Goal: Task Accomplishment & Management: Manage account settings

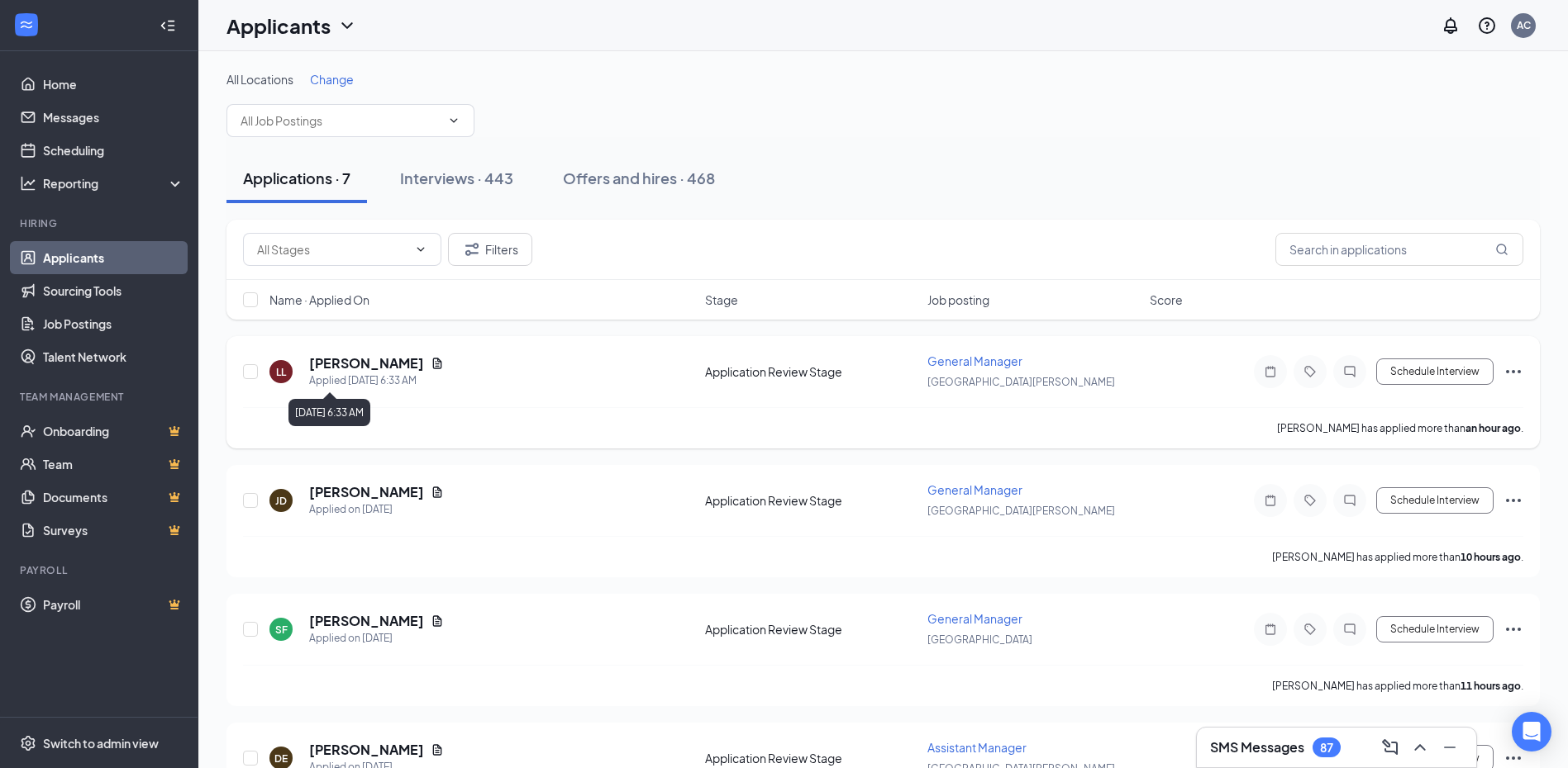
click at [367, 374] on div "Applied [DATE] 6:33 AM" at bounding box center [376, 381] width 134 height 17
click at [355, 368] on h5 "[PERSON_NAME]" at bounding box center [366, 363] width 115 height 18
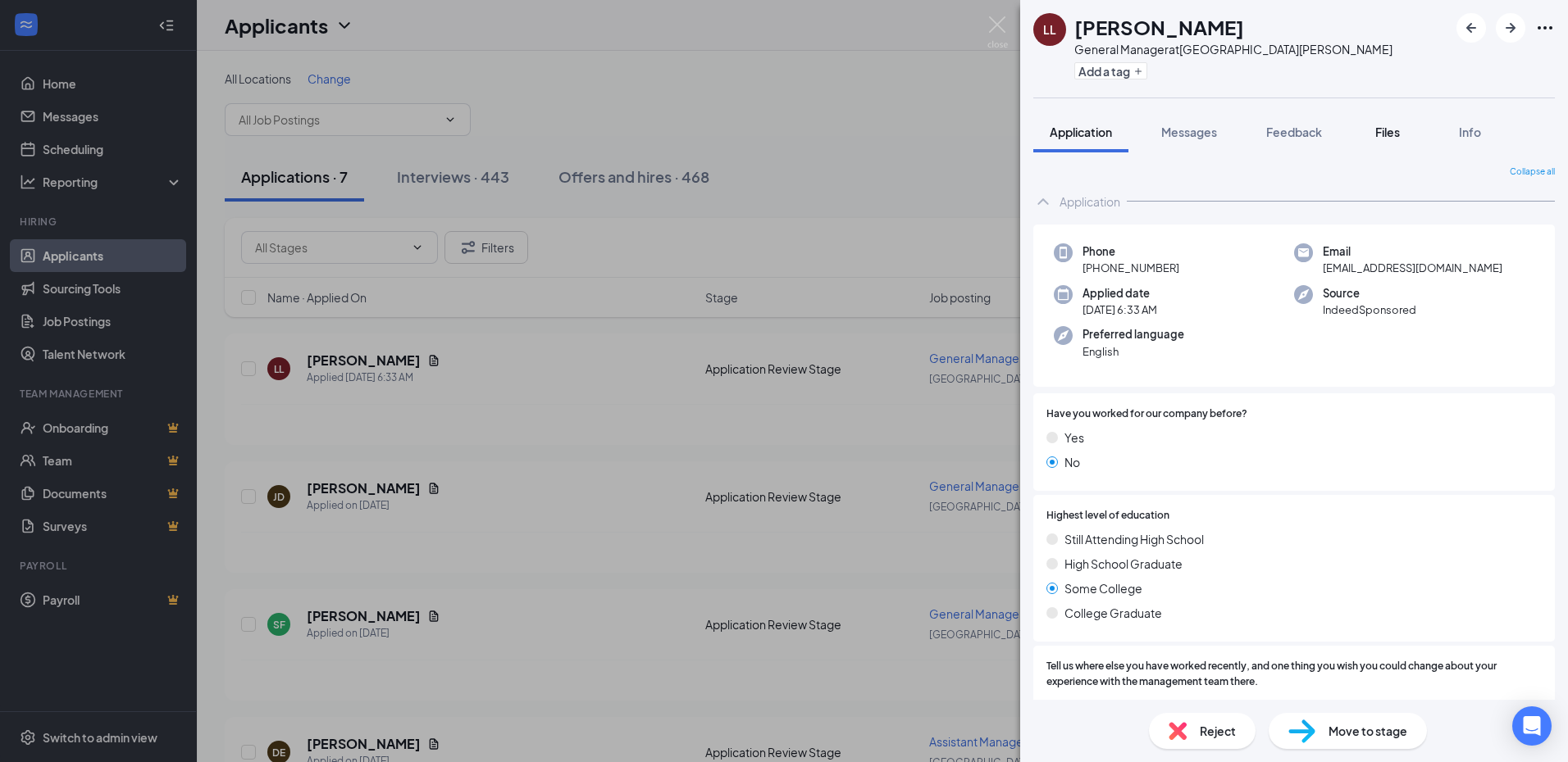
click at [1391, 142] on button "Files" at bounding box center [1387, 132] width 66 height 41
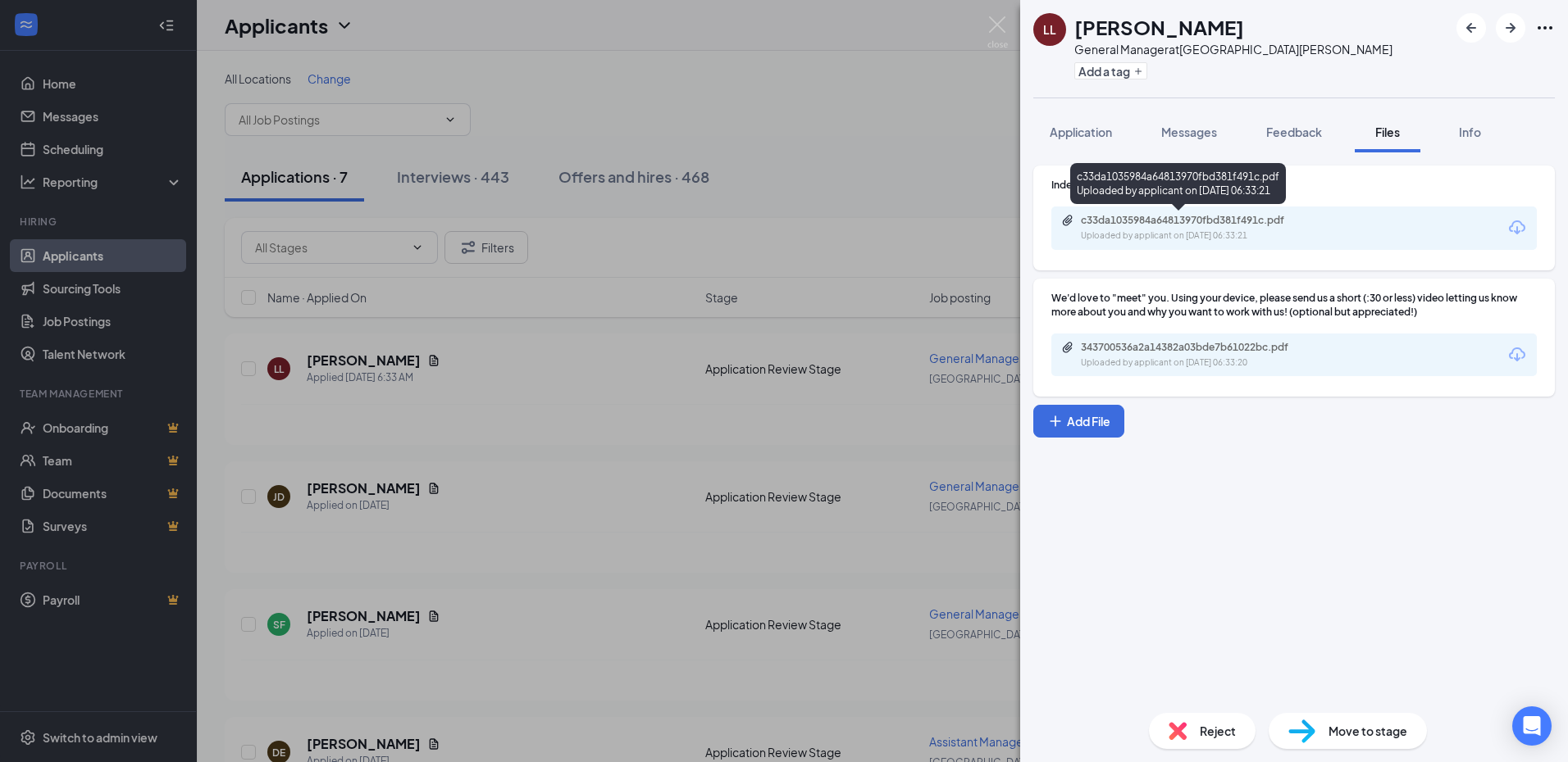
click at [1217, 231] on div "Uploaded by applicant on Sep 16, 2025 at 06:33:21" at bounding box center [1203, 237] width 246 height 13
click at [825, 306] on div "LL Laura Lenard General Manager at Fort Myers Add a tag Application Messages Fe…" at bounding box center [784, 381] width 1568 height 762
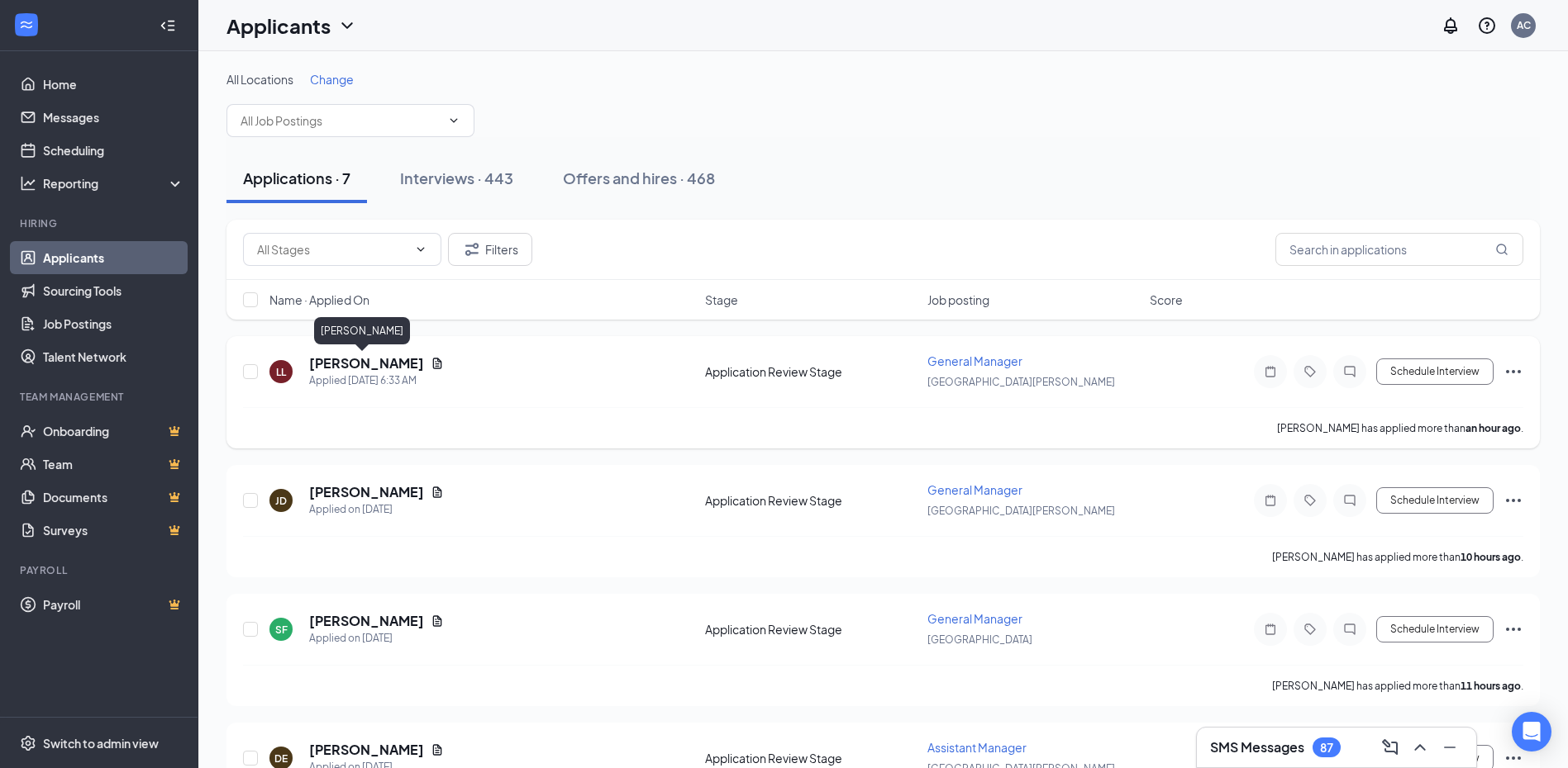
click at [366, 362] on h5 "Laura Lenard" at bounding box center [366, 363] width 115 height 18
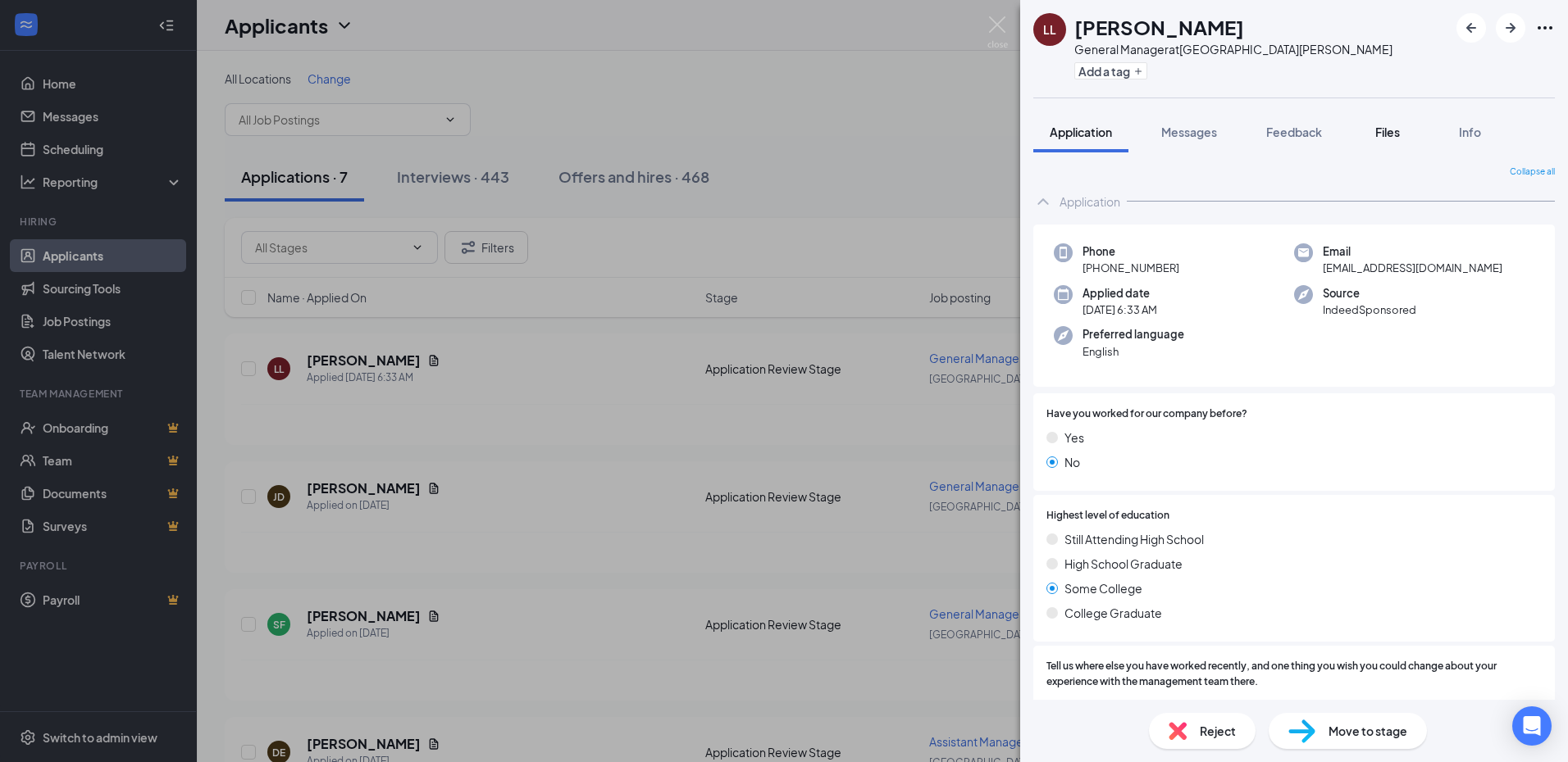
click at [1393, 152] on button "Files" at bounding box center [1387, 132] width 66 height 41
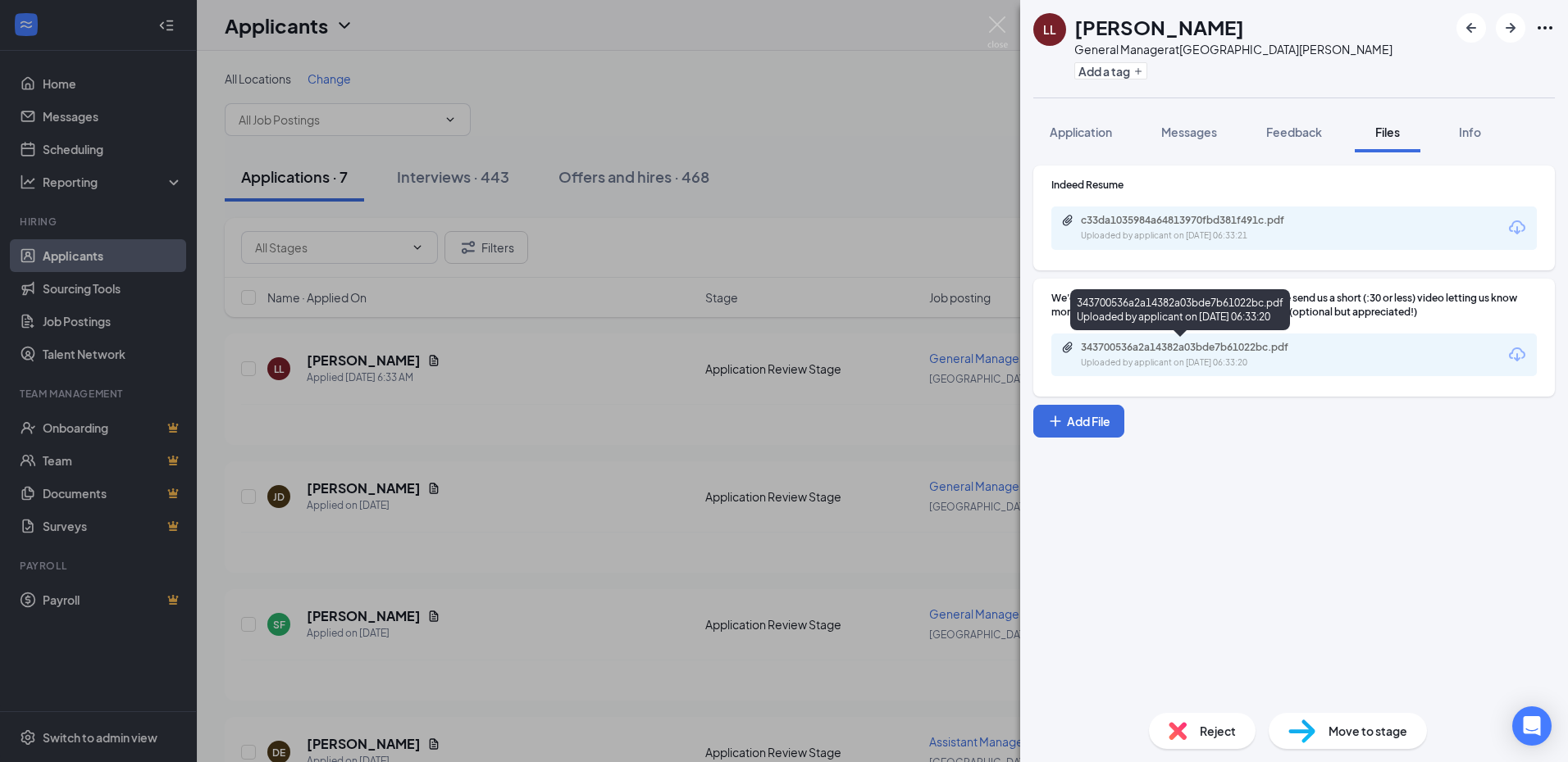
click at [1251, 358] on div "Uploaded by applicant on Sep 16, 2025 at 06:33:20" at bounding box center [1203, 363] width 246 height 13
click at [1192, 735] on div "Reject" at bounding box center [1202, 730] width 107 height 36
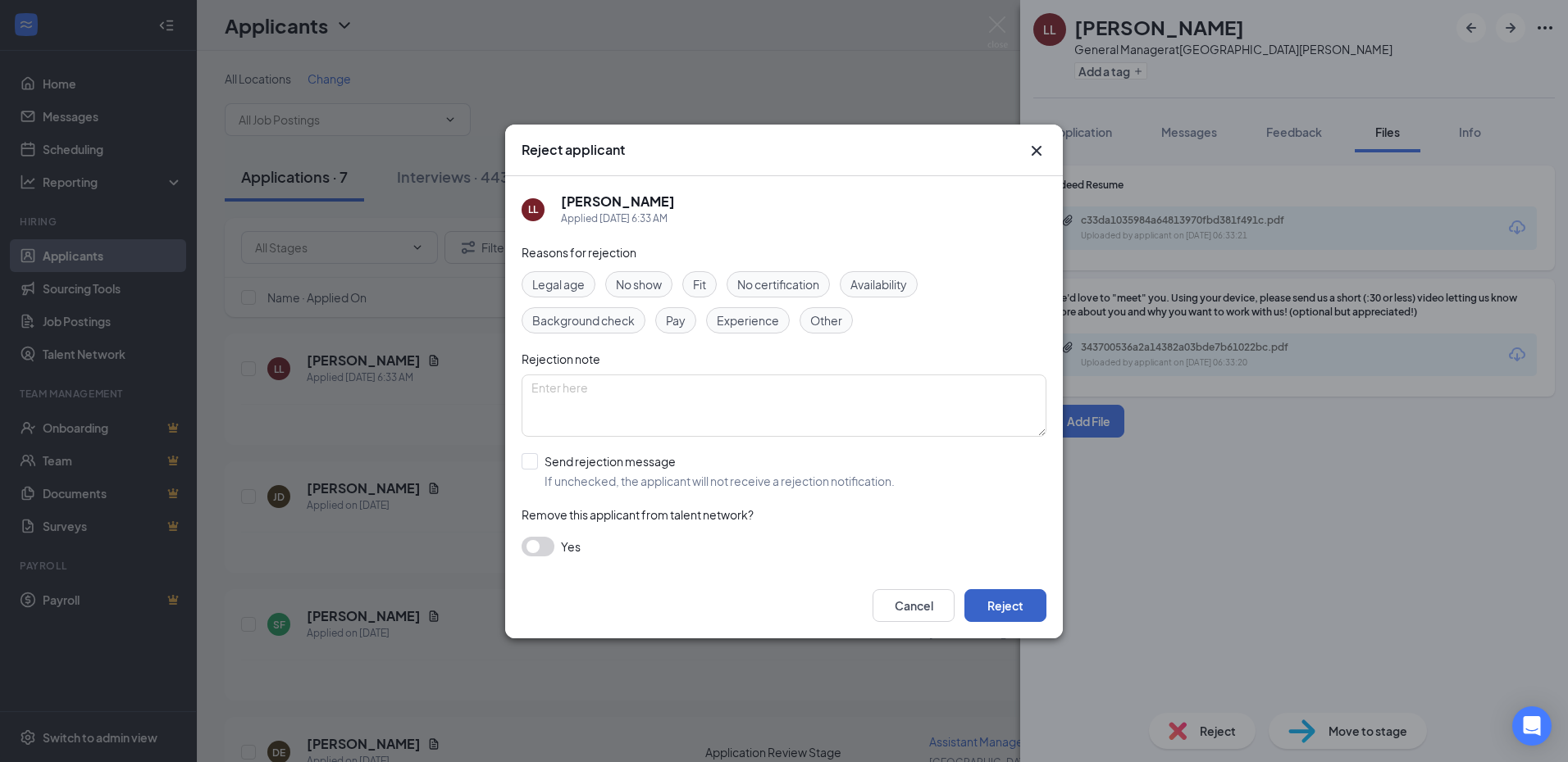
click at [1021, 609] on button "Reject" at bounding box center [1005, 605] width 82 height 32
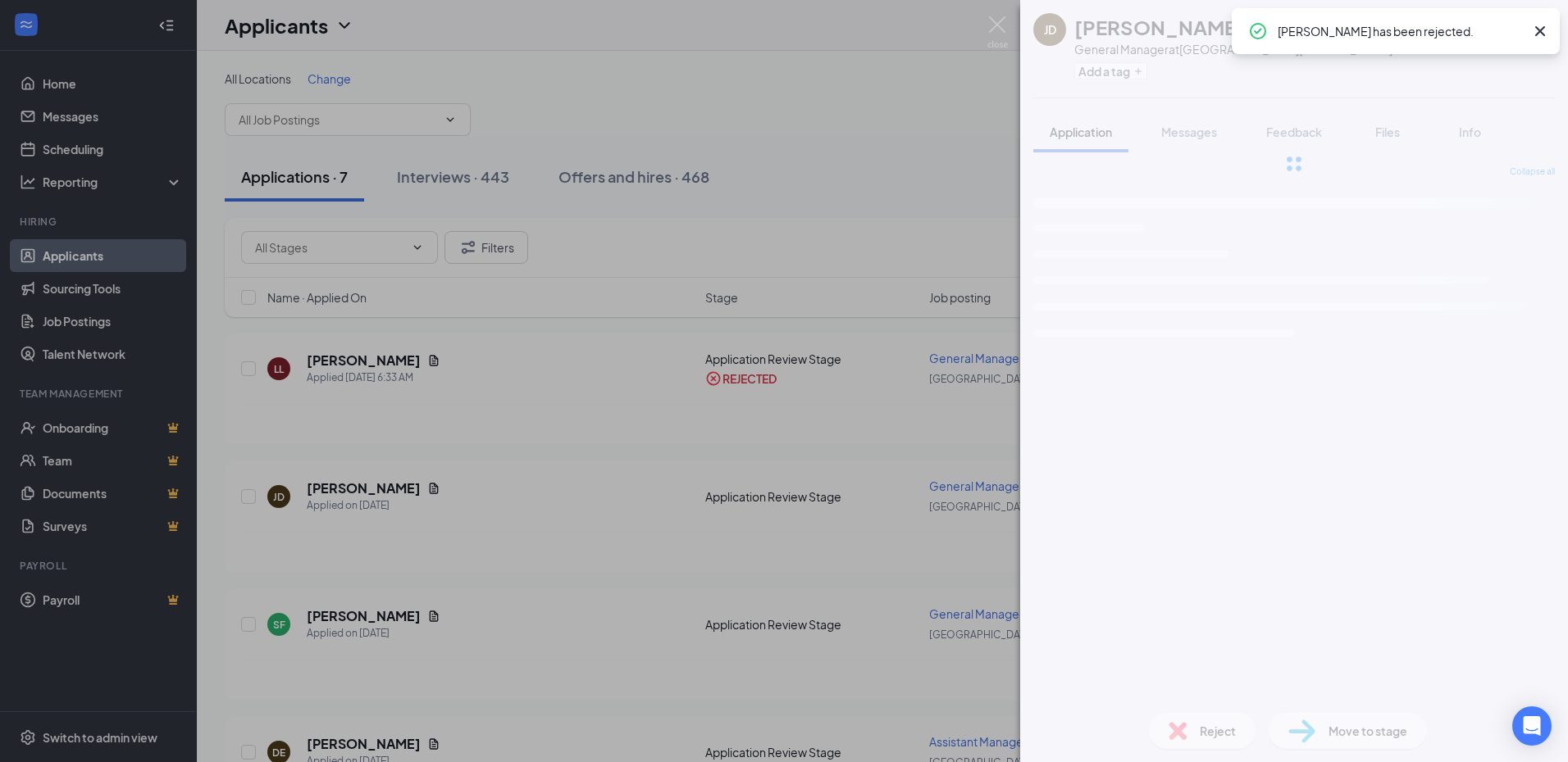
click at [562, 481] on div "JD JOSH DOCKERY General Manager at Fort Myers Add a tag Application Messages Fe…" at bounding box center [784, 381] width 1568 height 762
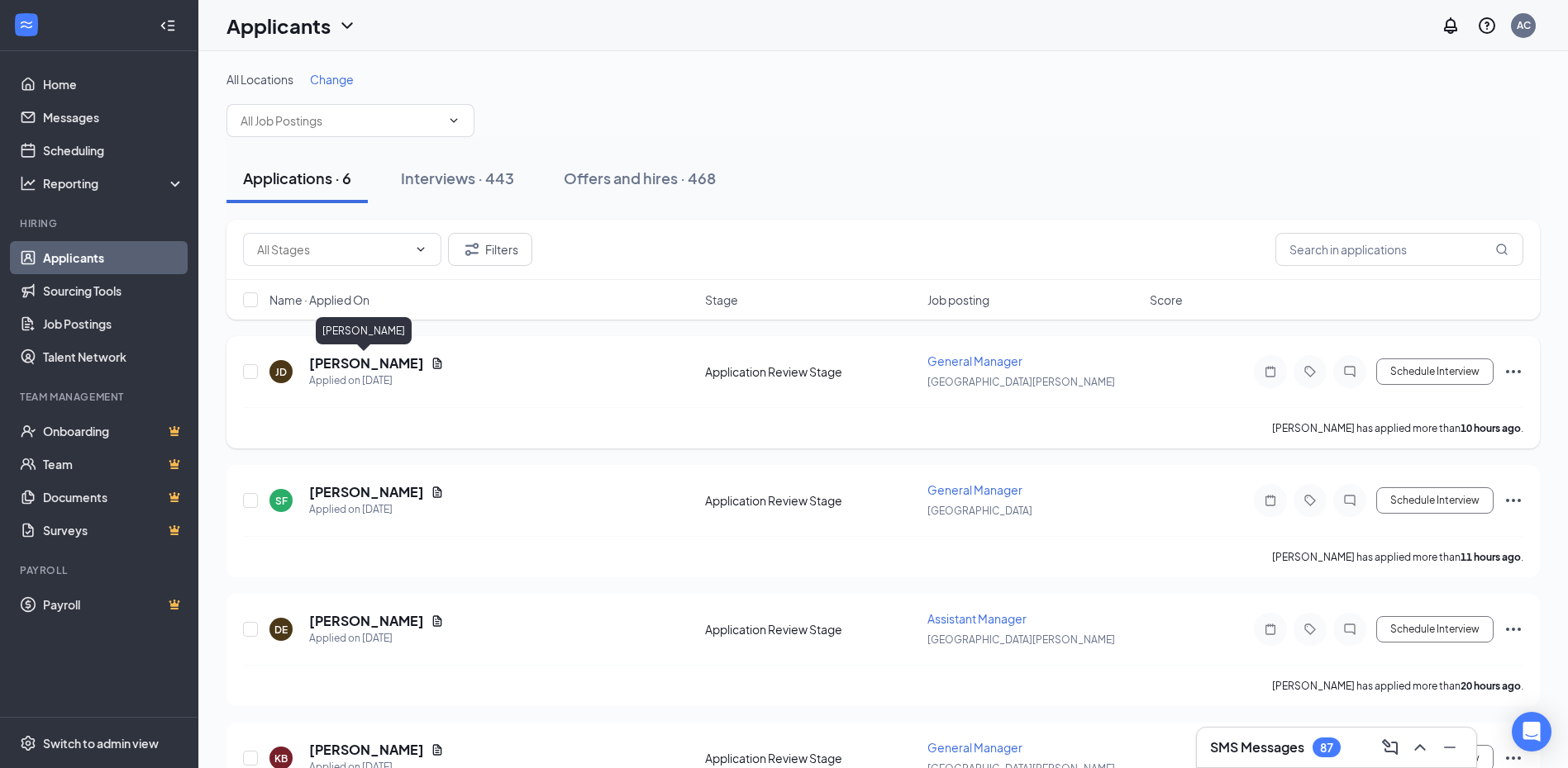
click at [362, 354] on h5 "JOSH DOCKERY" at bounding box center [366, 363] width 115 height 18
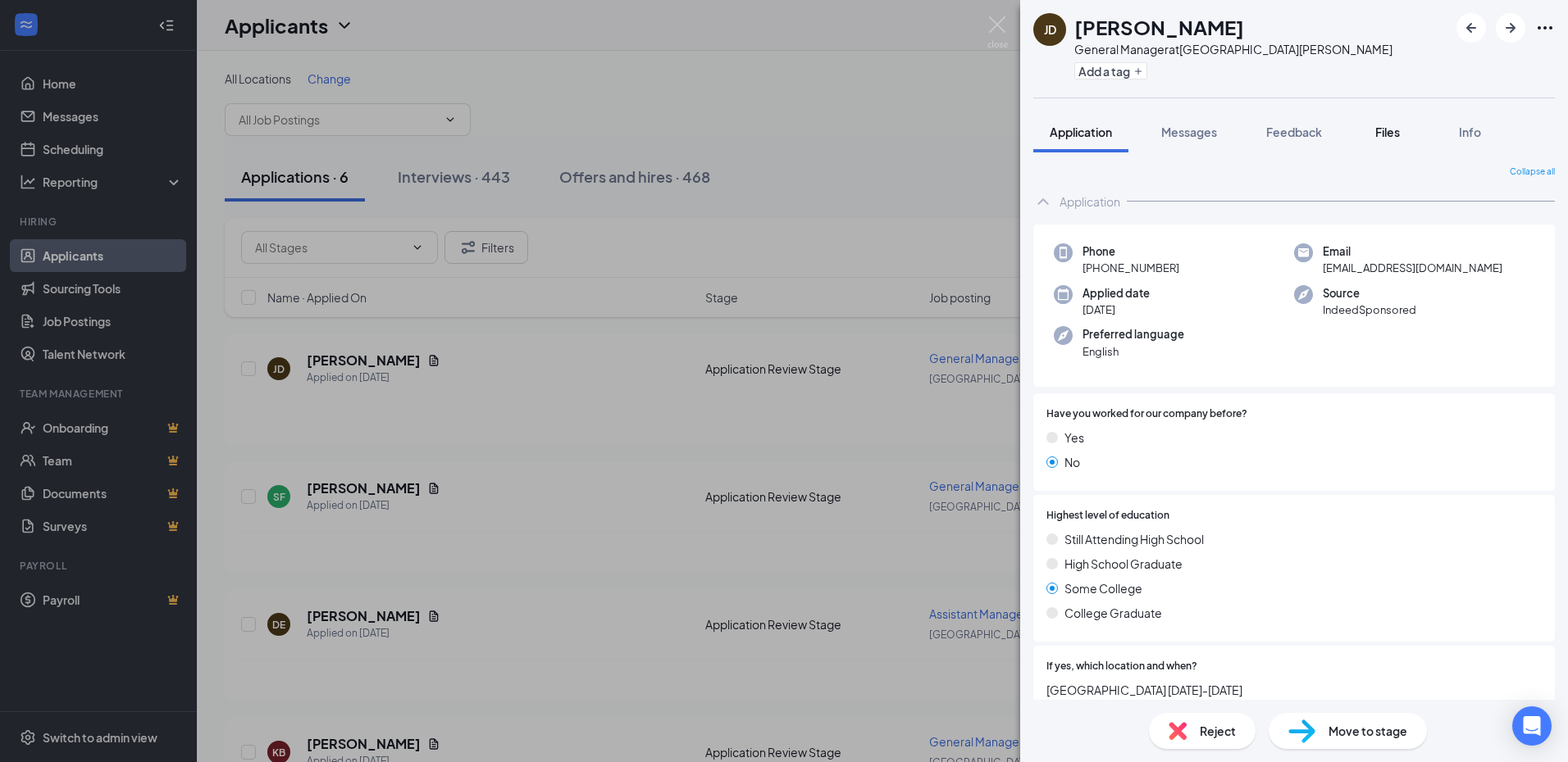
click at [1379, 141] on button "Files" at bounding box center [1387, 132] width 66 height 41
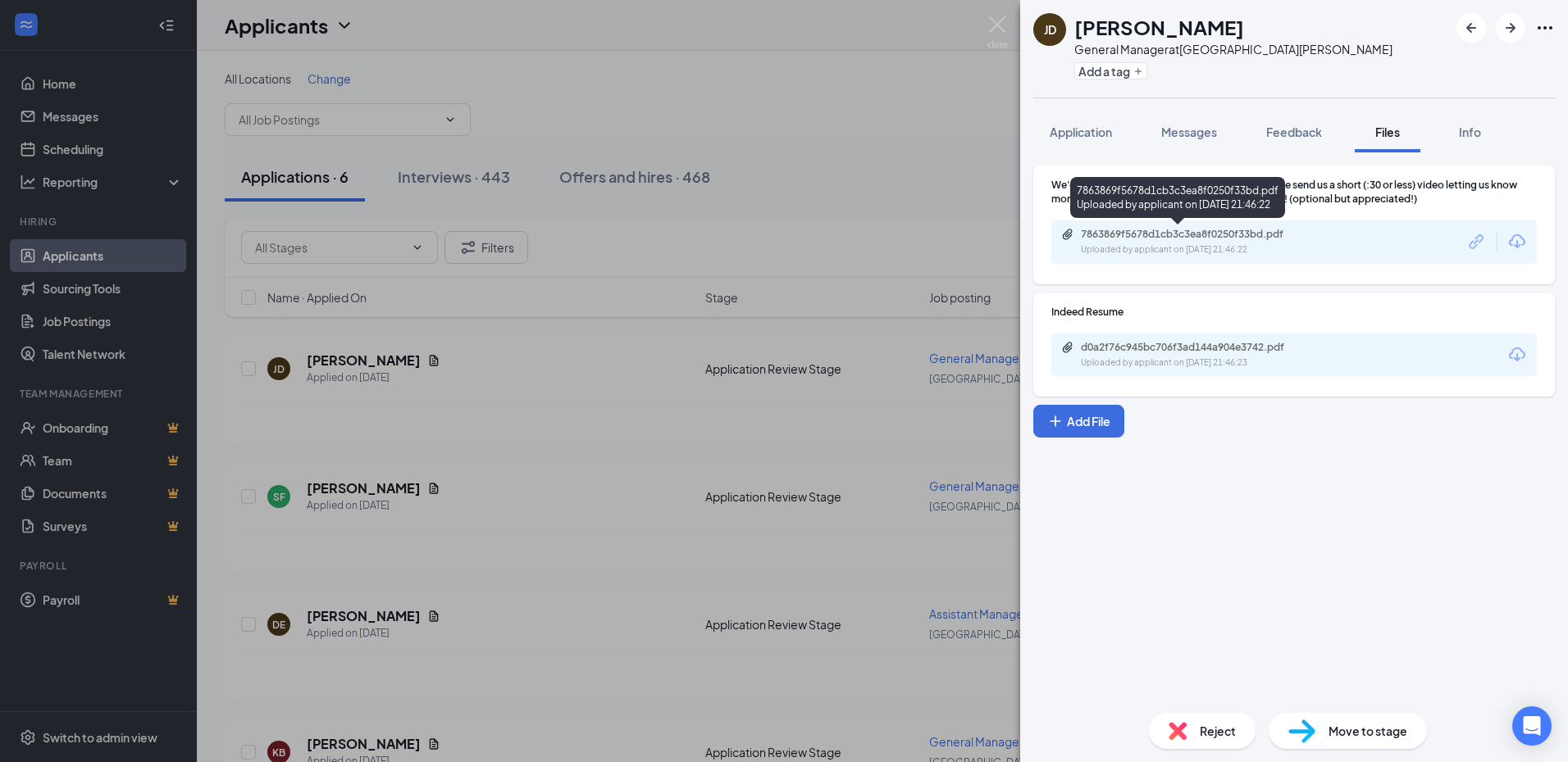
click at [1204, 246] on div "Uploaded by applicant on Sep 15, 2025 at 21:46:22" at bounding box center [1203, 250] width 246 height 13
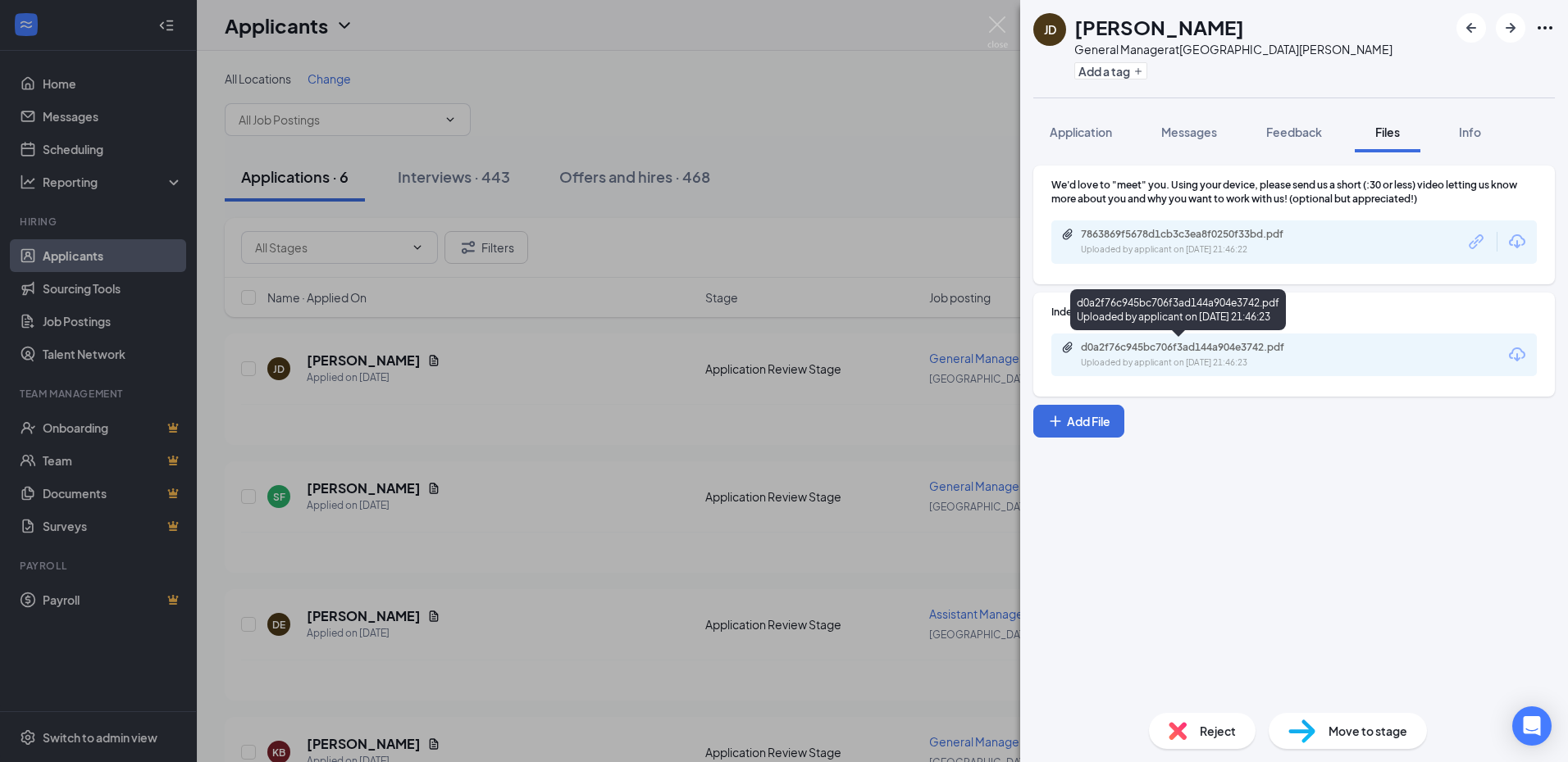
click at [1190, 354] on div "d0a2f76c945bc706f3ad144a904e3742.pdf Uploaded by applicant on Sep 15, 2025 at 2…" at bounding box center [1194, 355] width 266 height 28
click at [1318, 721] on div "Move to stage" at bounding box center [1348, 730] width 158 height 36
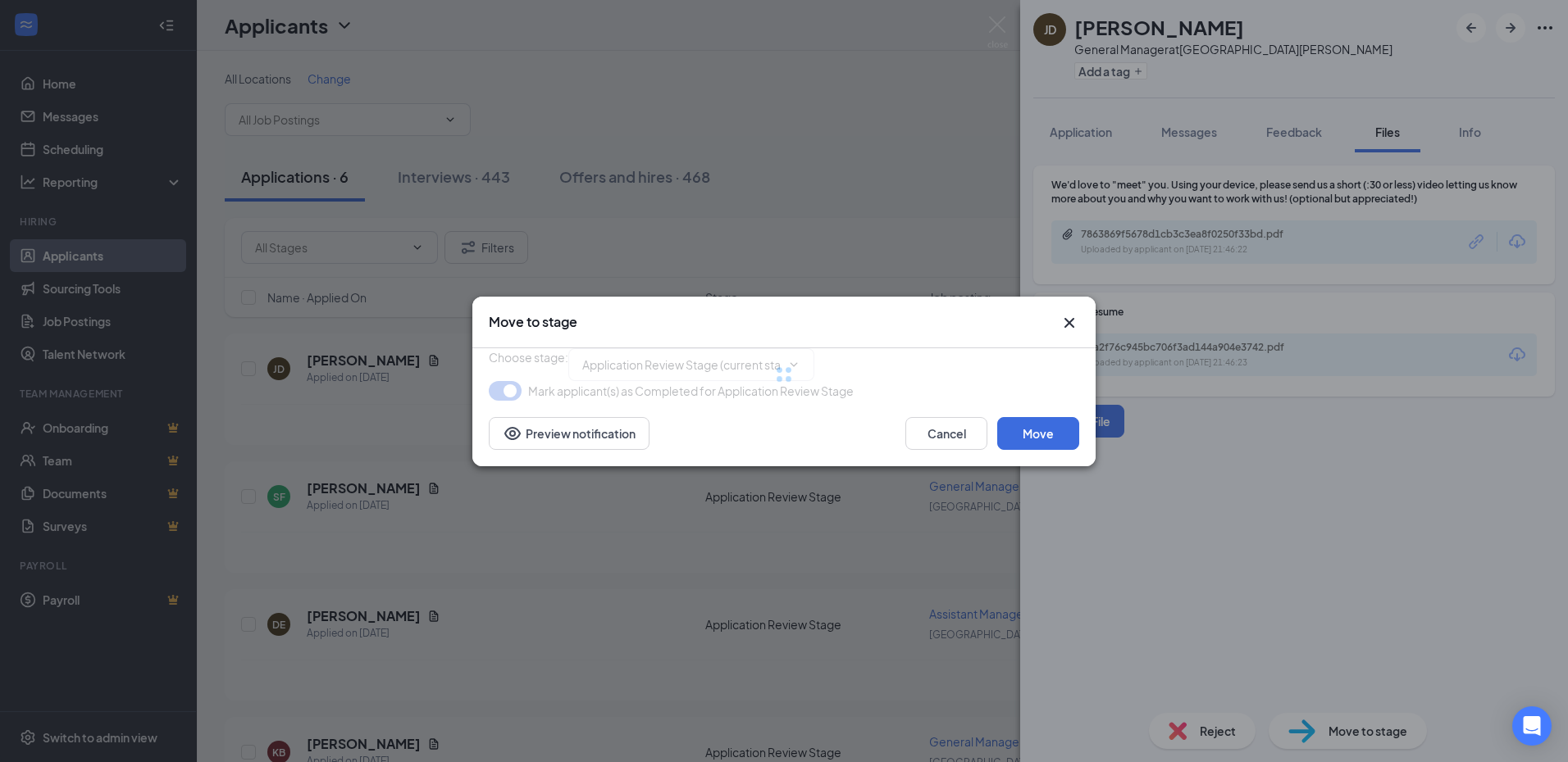
type input "Zoom Interview 1 (next stage)"
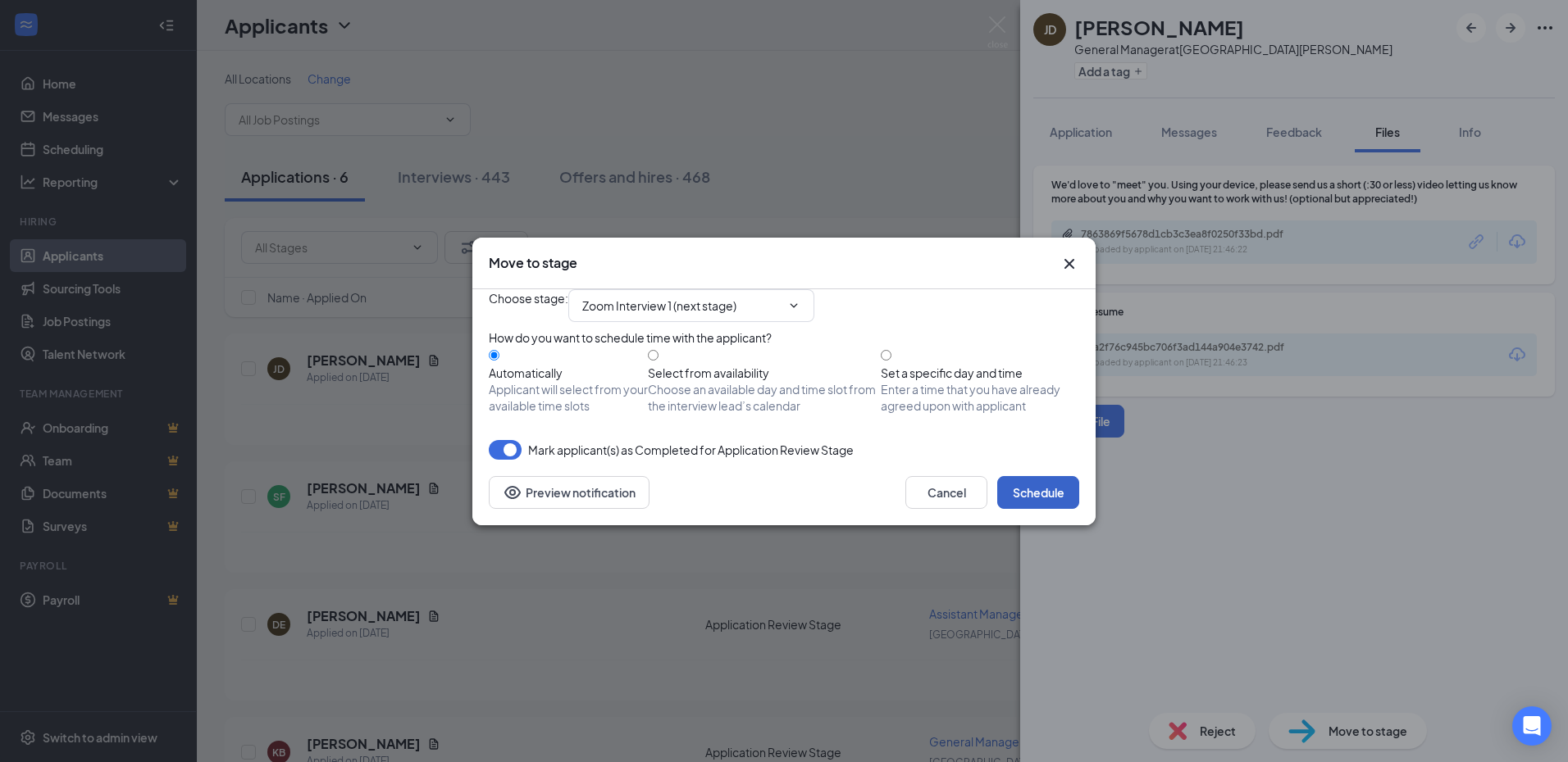
click at [1056, 509] on button "Schedule" at bounding box center [1038, 492] width 82 height 32
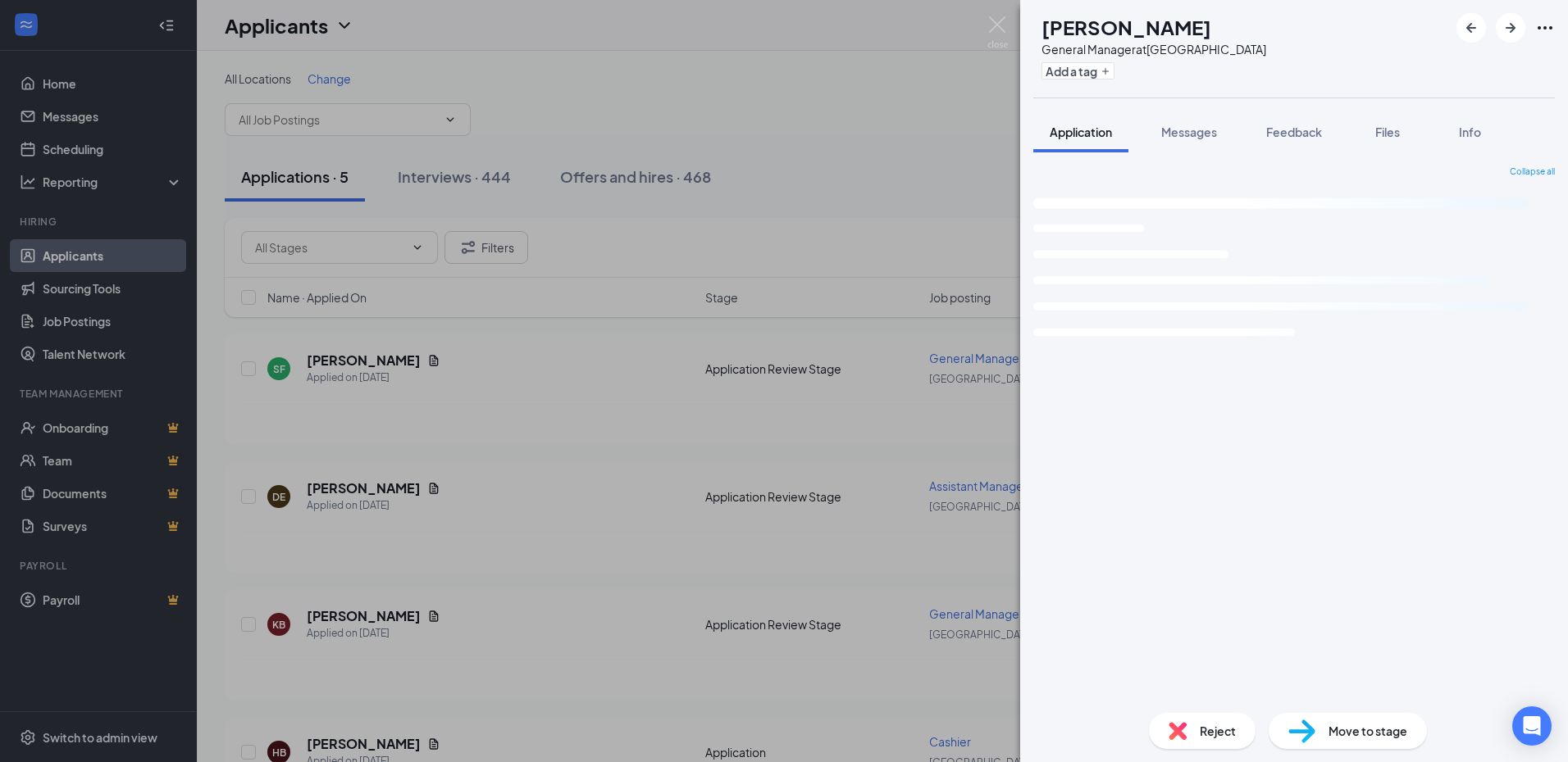
click at [453, 435] on div "SF Sherry Frei General Manager at Port Charlotte Add a tag Application Messages…" at bounding box center [784, 381] width 1568 height 762
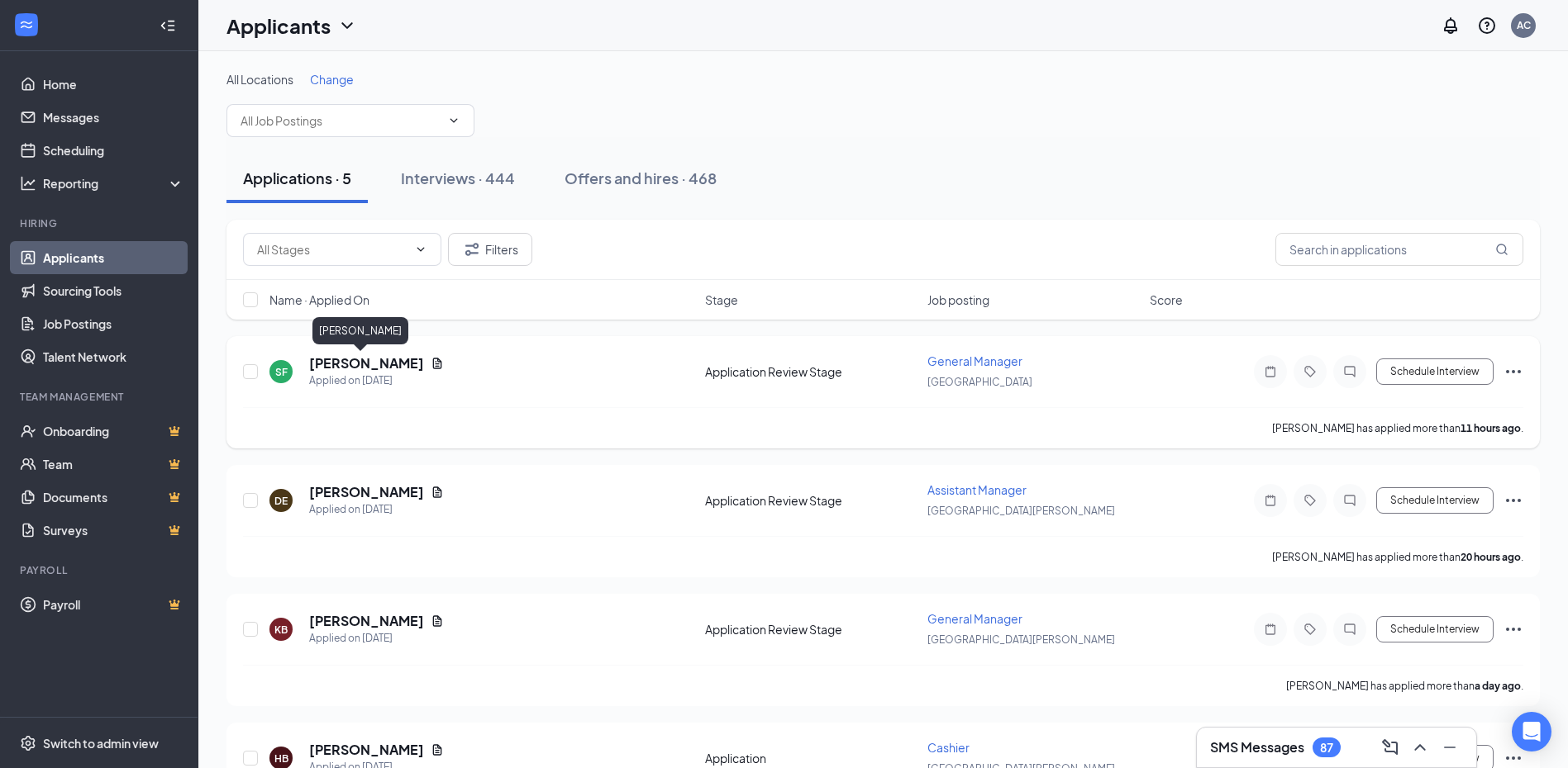
click at [358, 365] on h5 "Sherry Frei" at bounding box center [366, 363] width 115 height 18
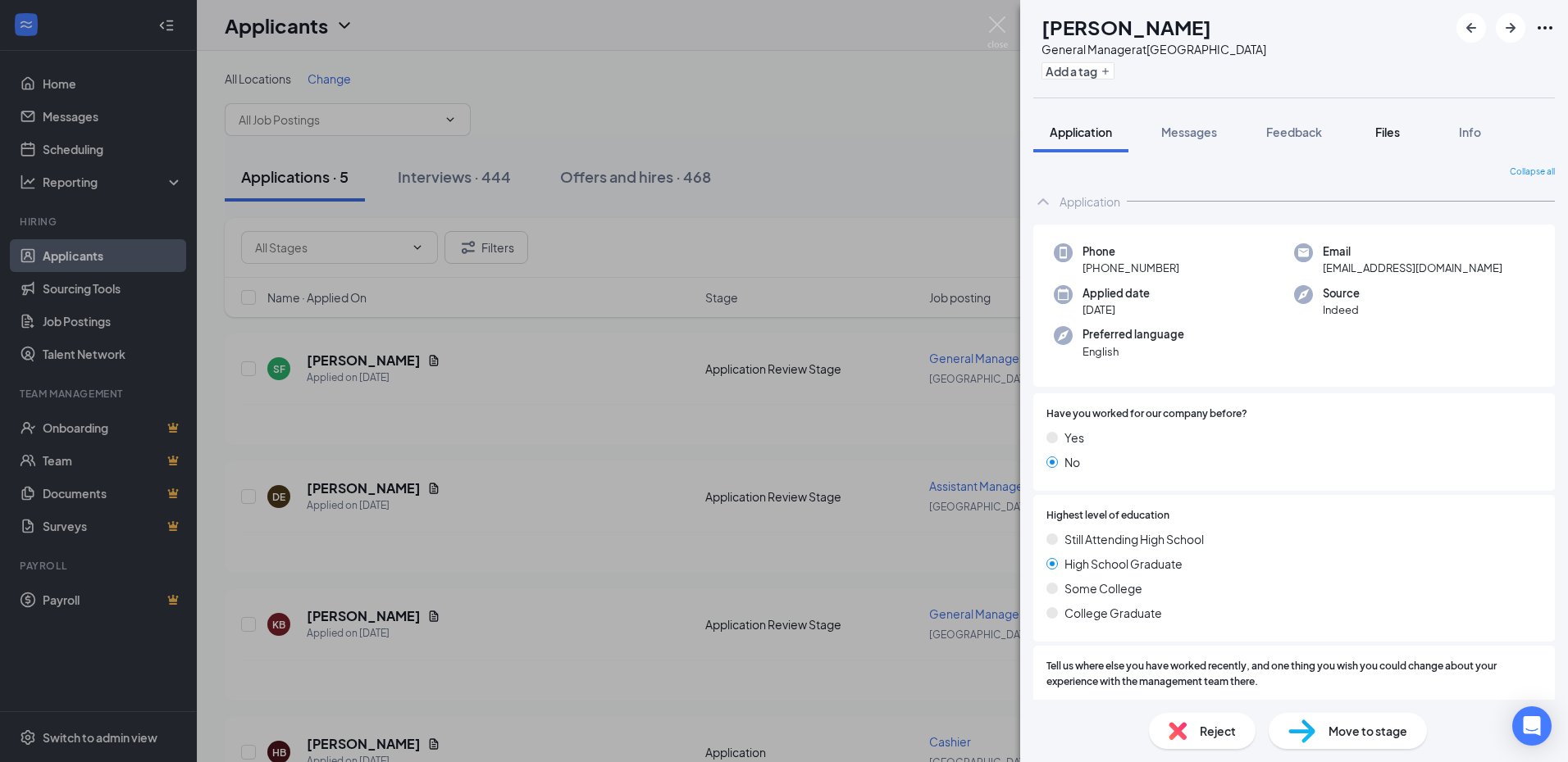
click at [1383, 128] on span "Files" at bounding box center [1387, 132] width 25 height 15
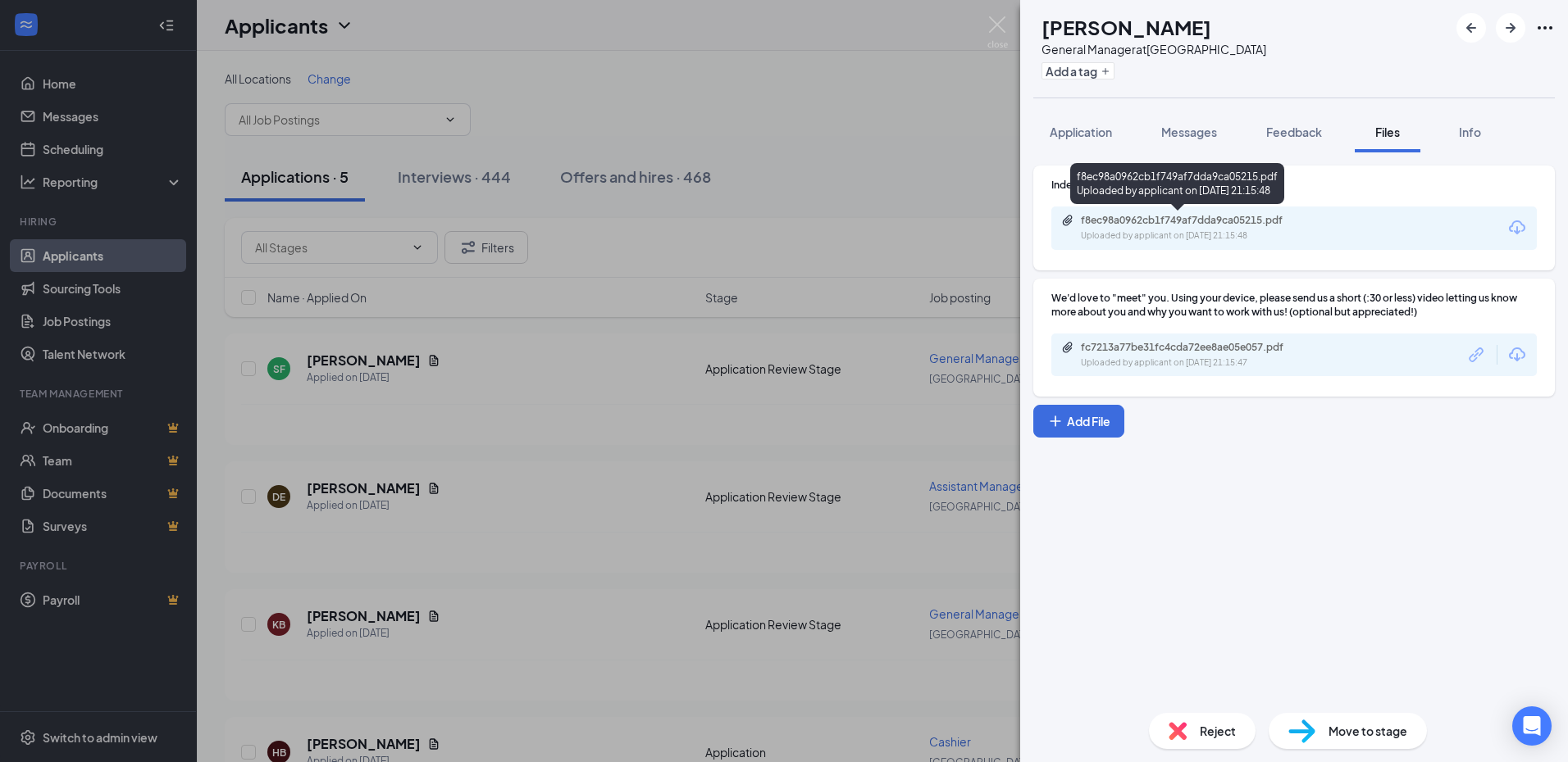
click at [1218, 227] on div "f8ec98a0962cb1f749af7dda9ca05215.pdf Uploaded by applicant on Sep 15, 2025 at 2…" at bounding box center [1194, 228] width 266 height 28
click at [1221, 716] on div "Reject" at bounding box center [1202, 730] width 107 height 36
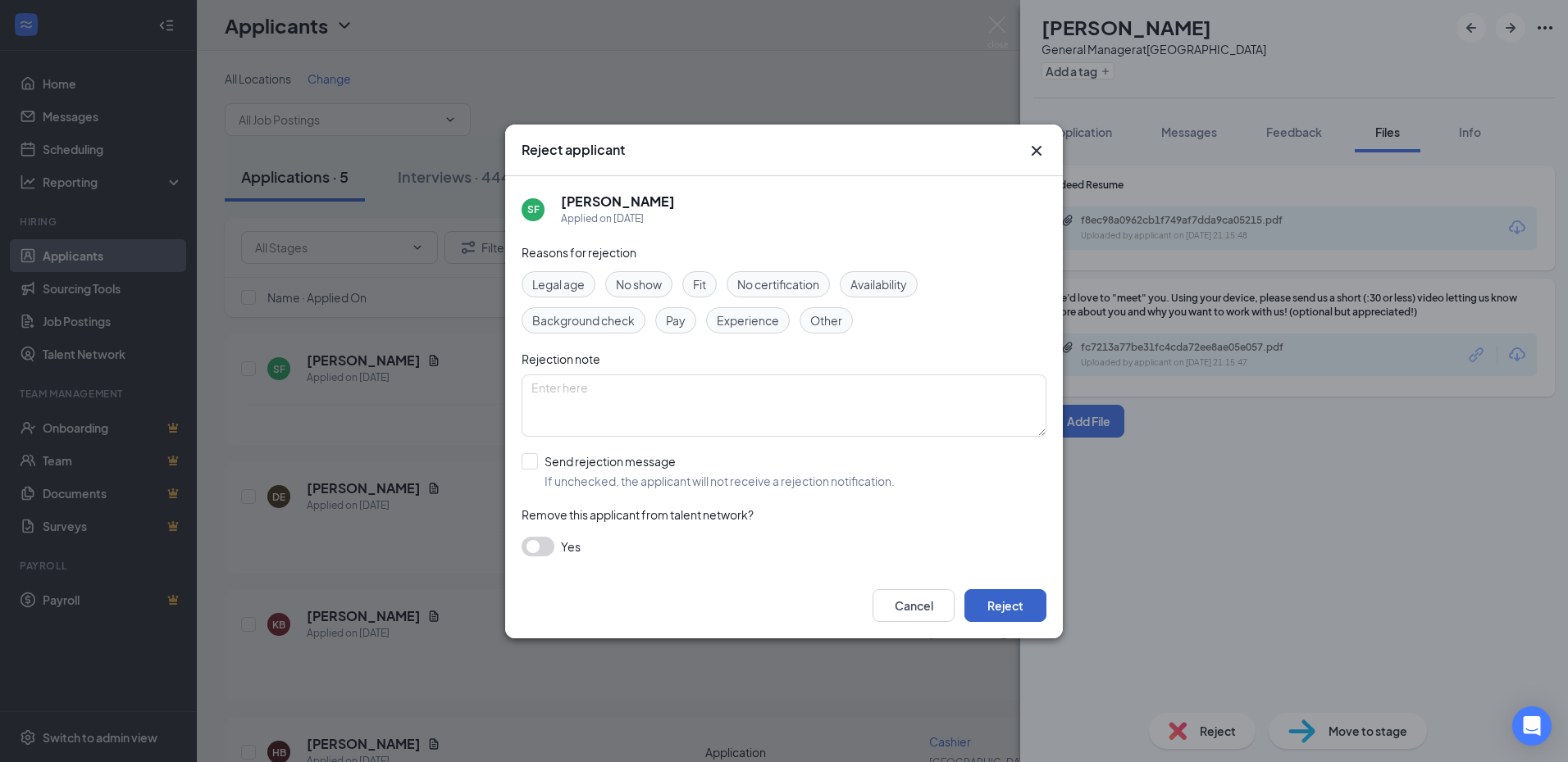
click at [1009, 600] on button "Reject" at bounding box center [1005, 605] width 82 height 32
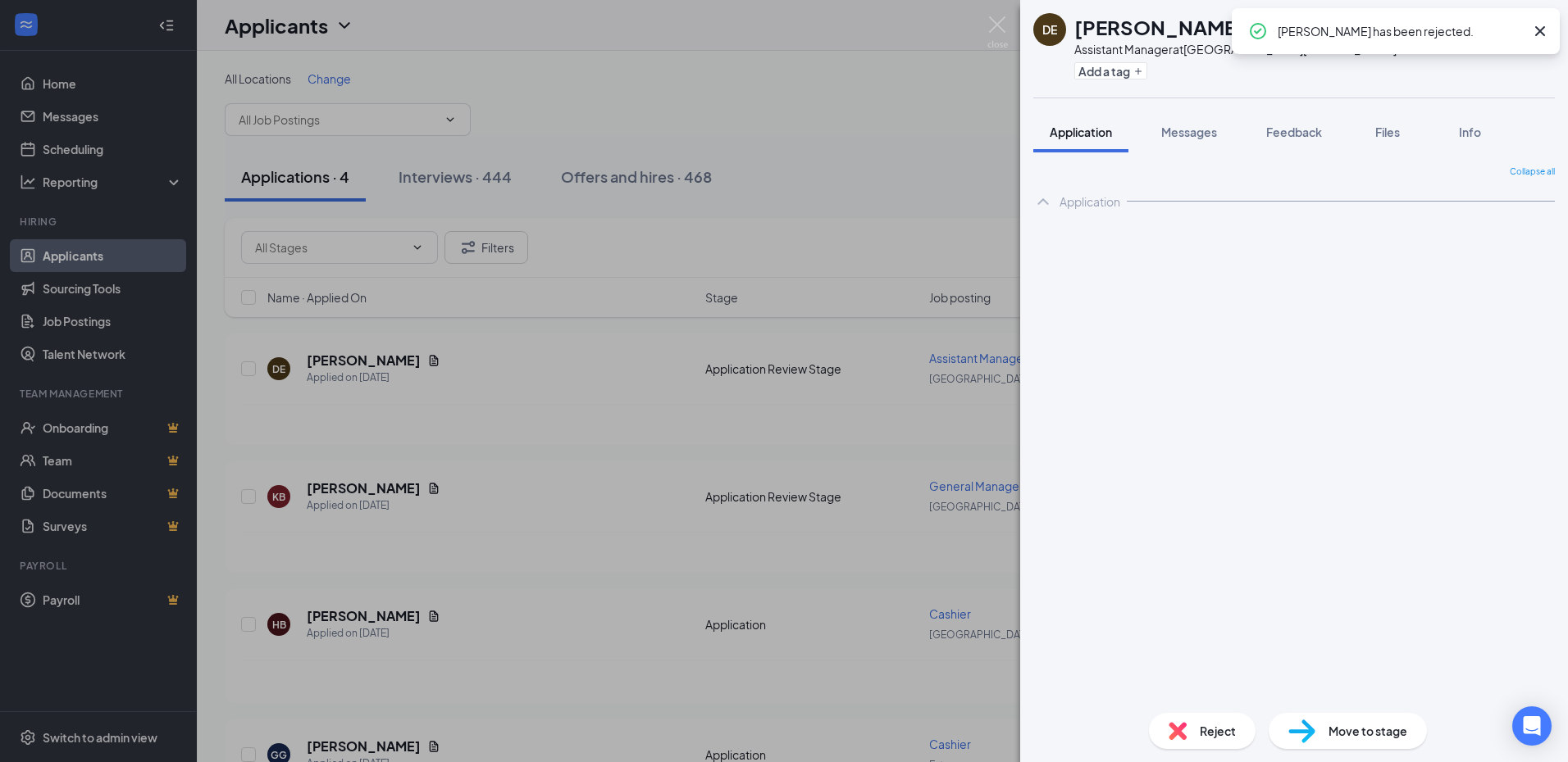
click at [406, 402] on div "DE Dillon Enck Assistant Manager at Fort Myers Add a tag Application Messages F…" at bounding box center [784, 381] width 1568 height 762
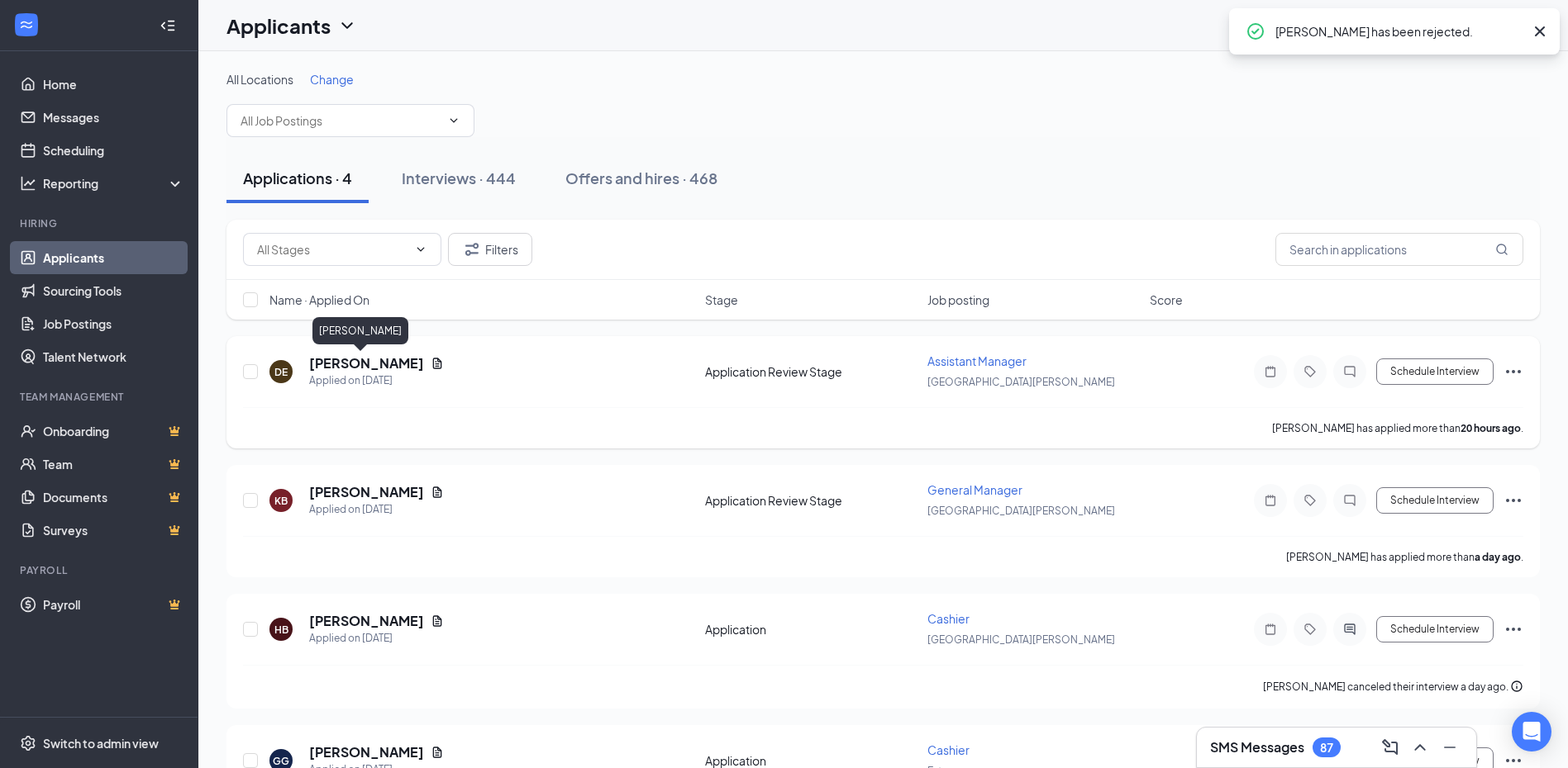
click at [355, 366] on h5 "Dillon Enck" at bounding box center [366, 363] width 115 height 18
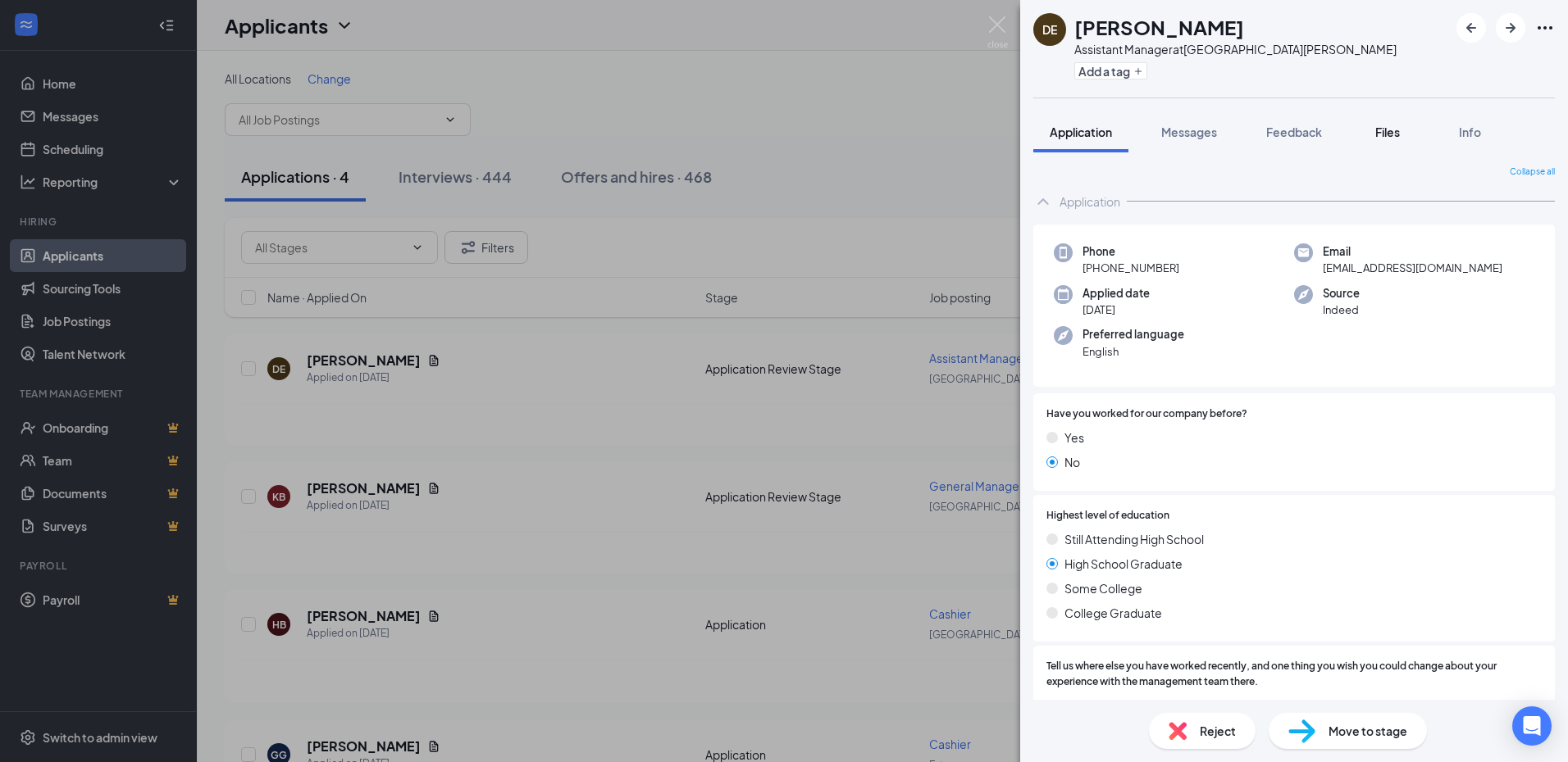
click at [1393, 130] on span "Files" at bounding box center [1387, 132] width 25 height 15
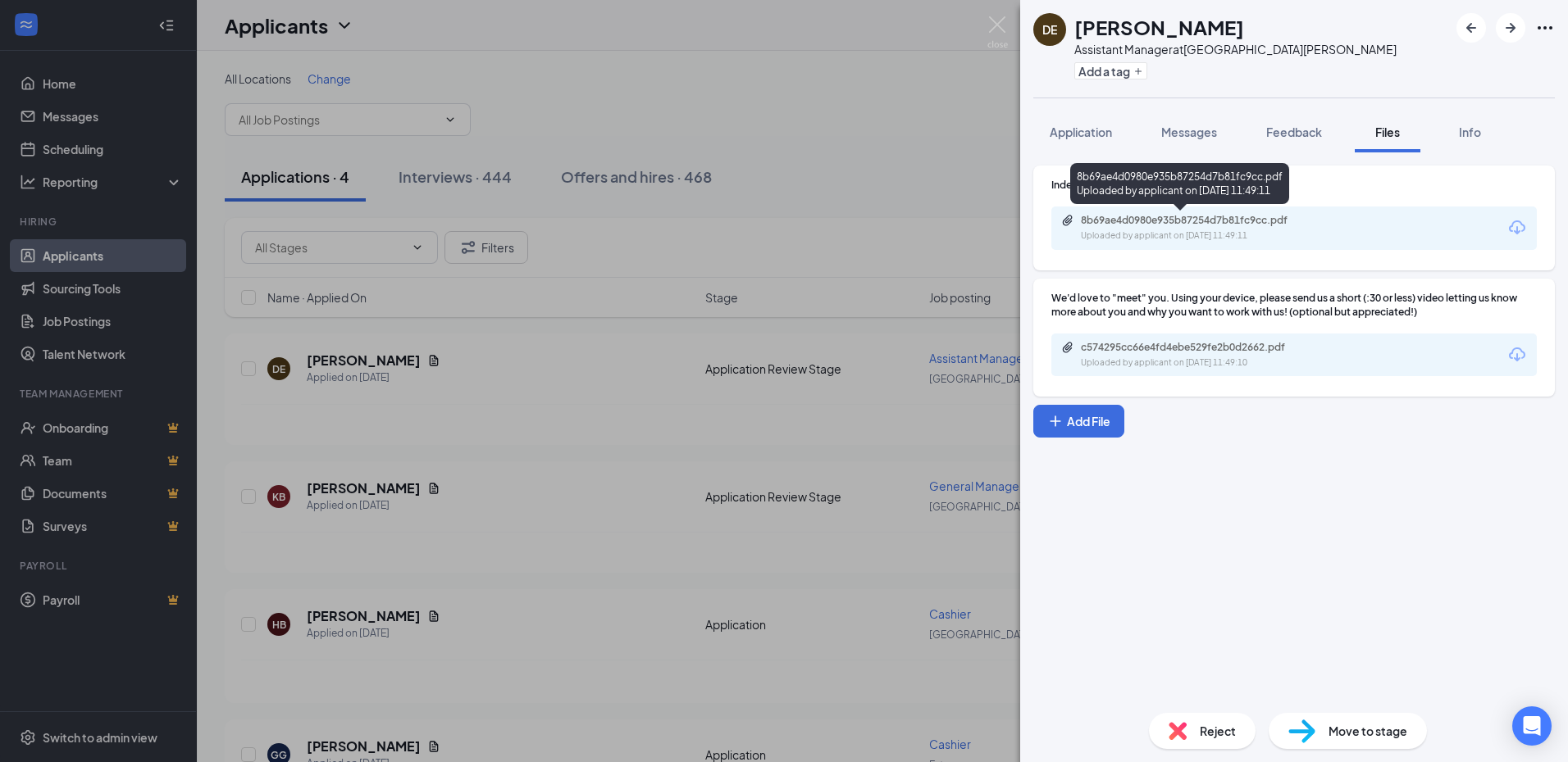
click at [1231, 238] on div "Uploaded by applicant on Sep 15, 2025 at 11:49:11" at bounding box center [1203, 237] width 246 height 13
click at [1381, 730] on span "Move to stage" at bounding box center [1367, 731] width 78 height 18
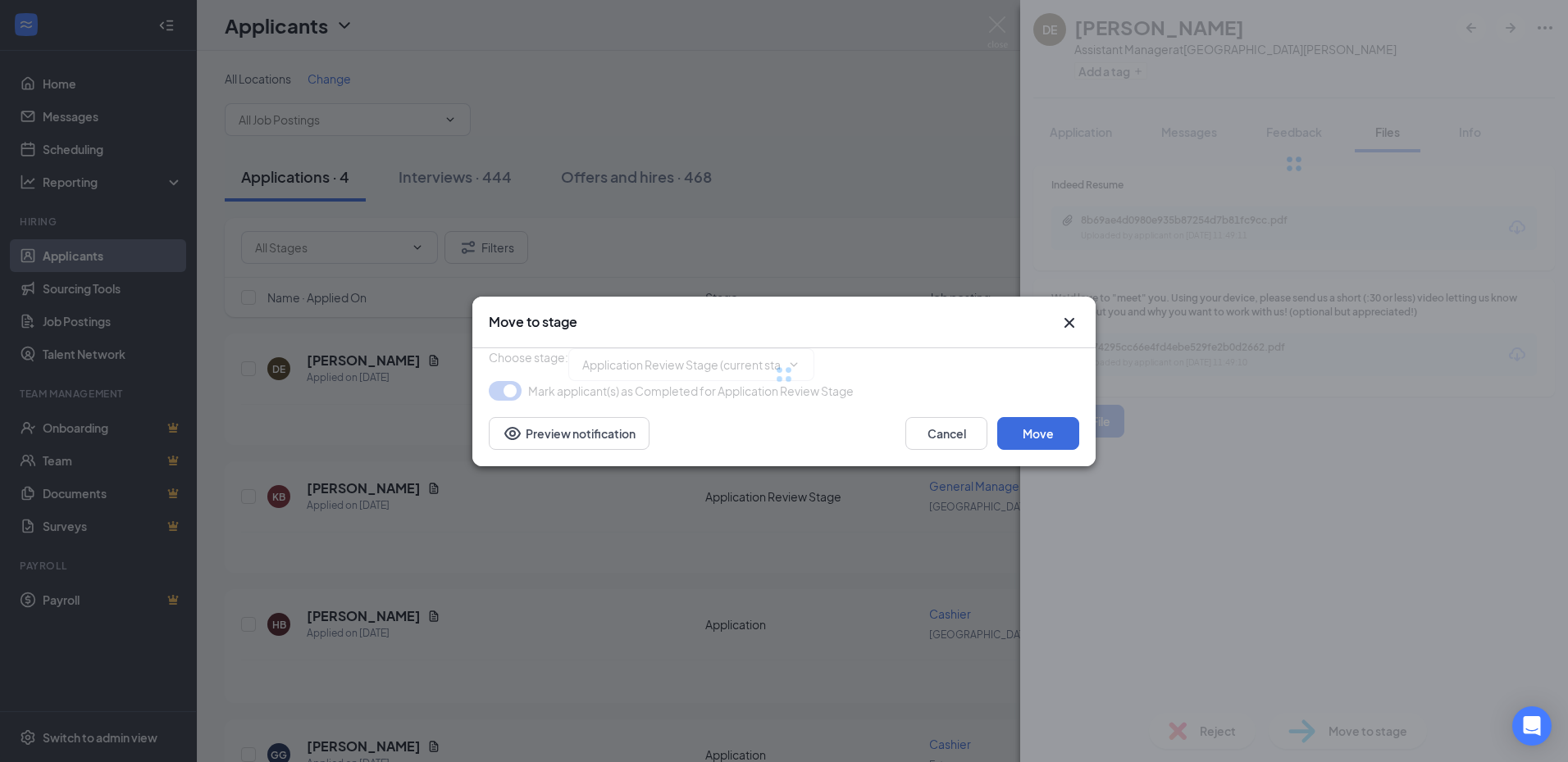
type input "Zoom Interview 1 (next stage)"
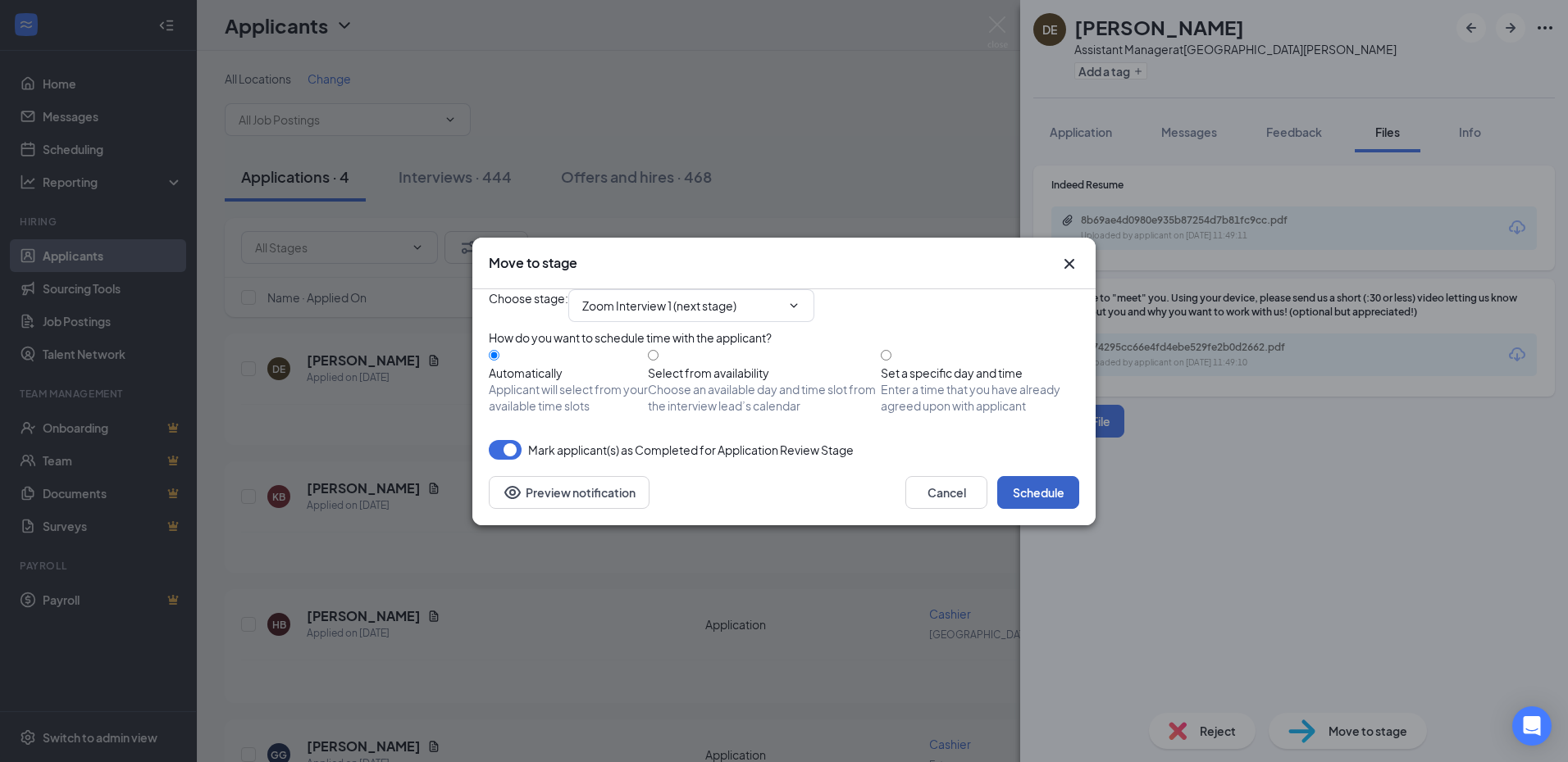
click at [1046, 509] on button "Schedule" at bounding box center [1038, 492] width 82 height 32
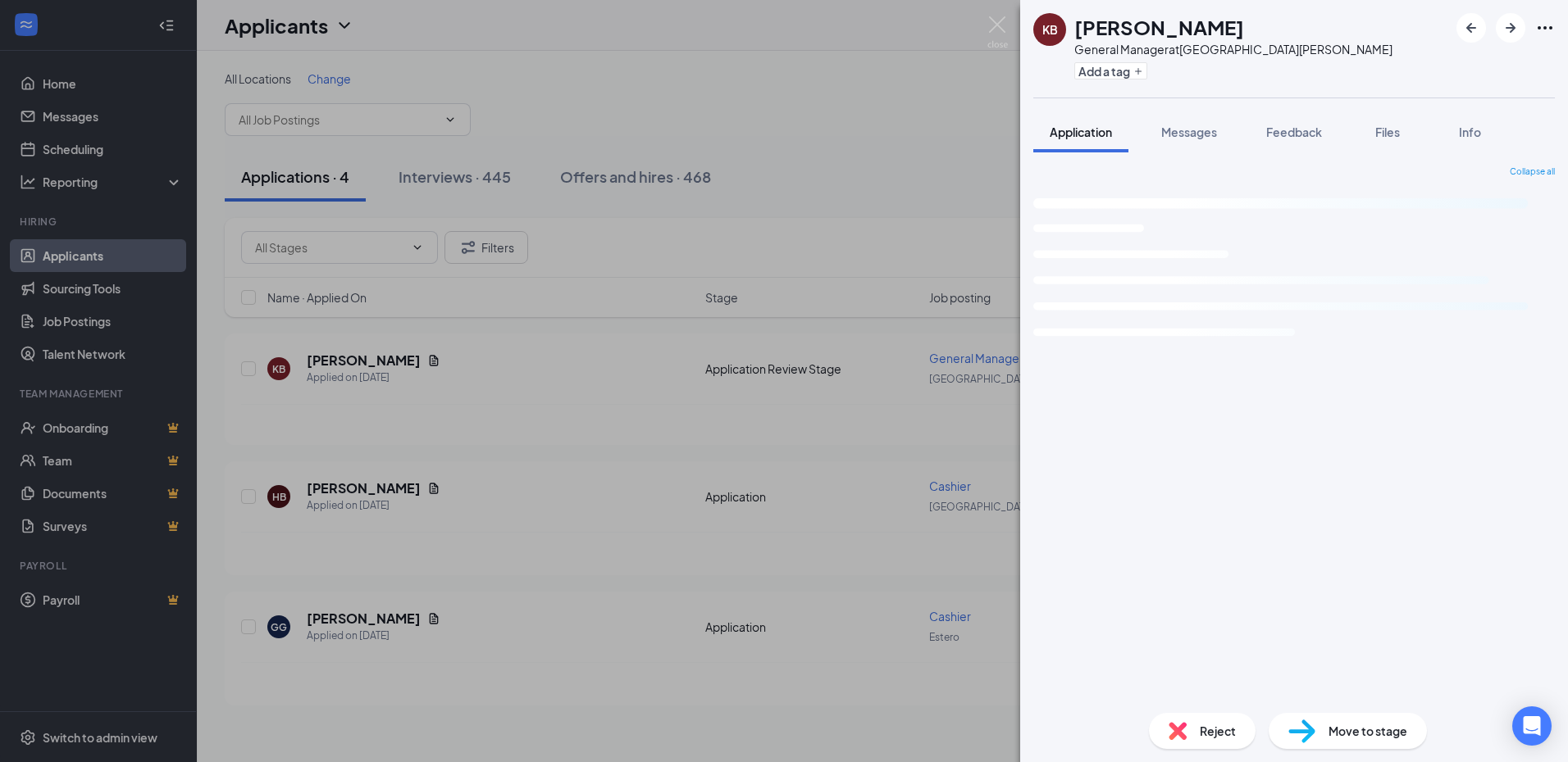
click at [545, 456] on div "KB KEIRA BARBER General Manager at Fort Myers Add a tag Application Messages Fe…" at bounding box center [784, 381] width 1568 height 762
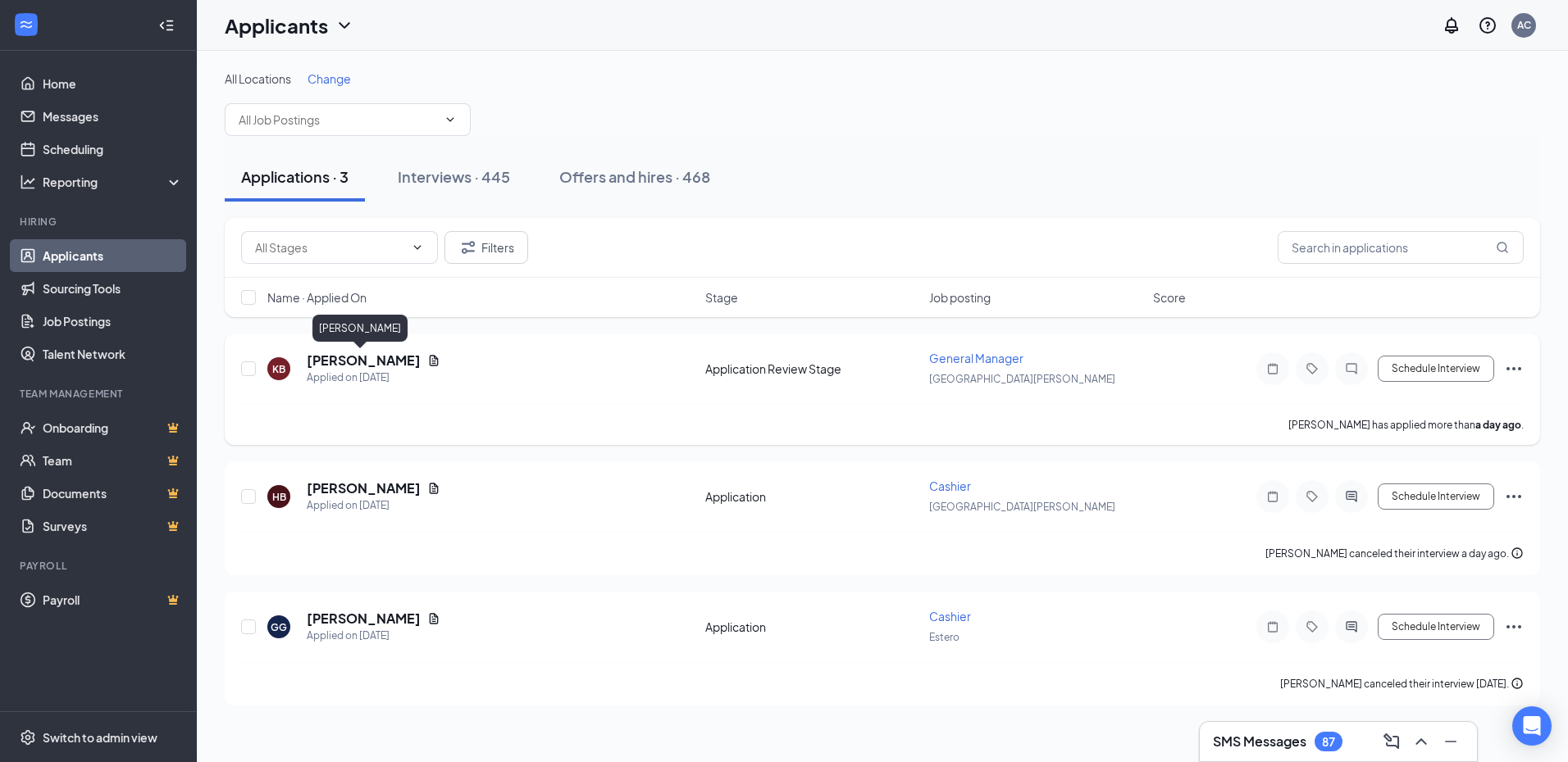
click at [367, 362] on h5 "KEIRA BARBER" at bounding box center [363, 361] width 114 height 18
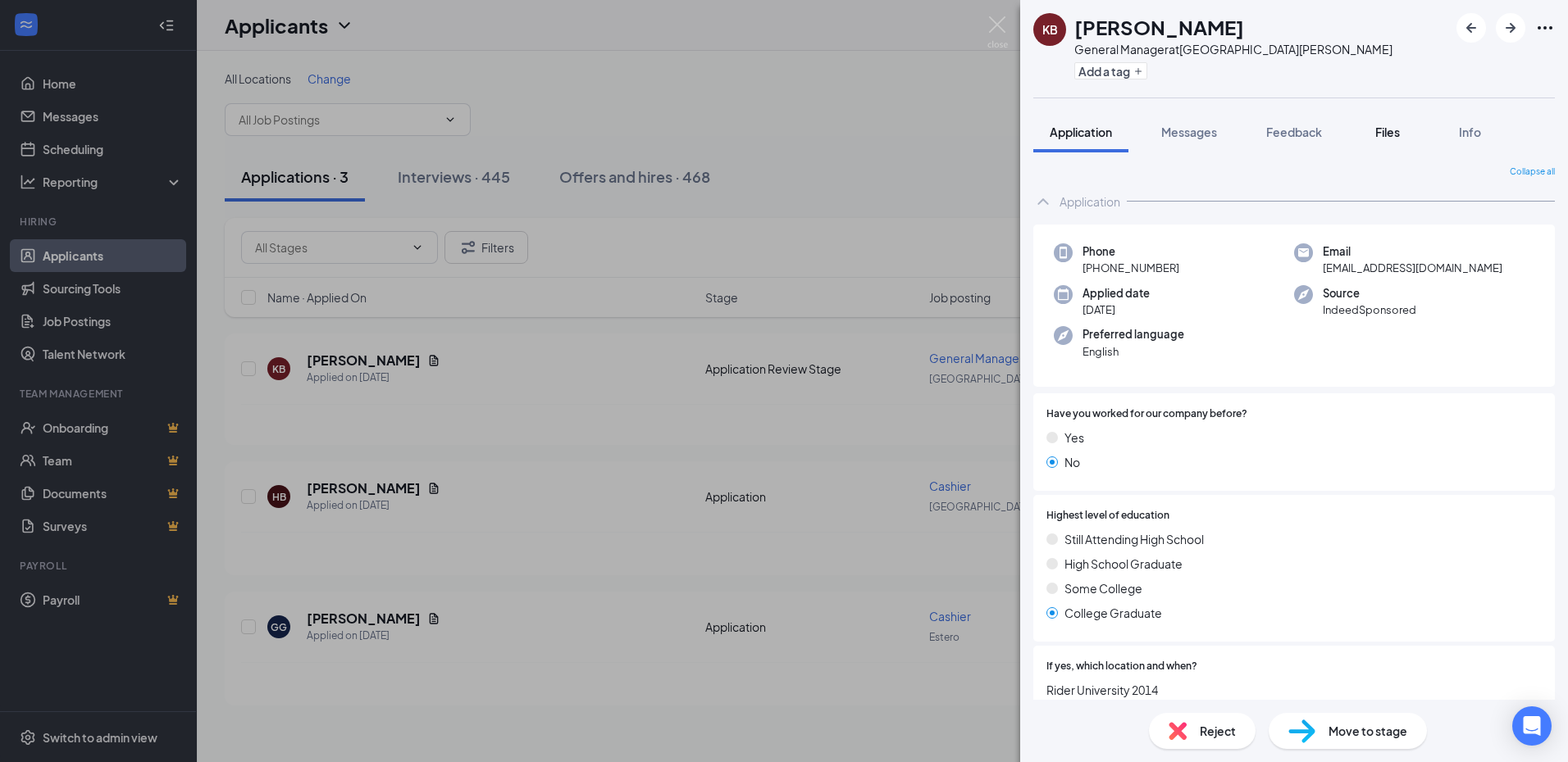
click at [1382, 121] on button "Files" at bounding box center [1387, 132] width 66 height 41
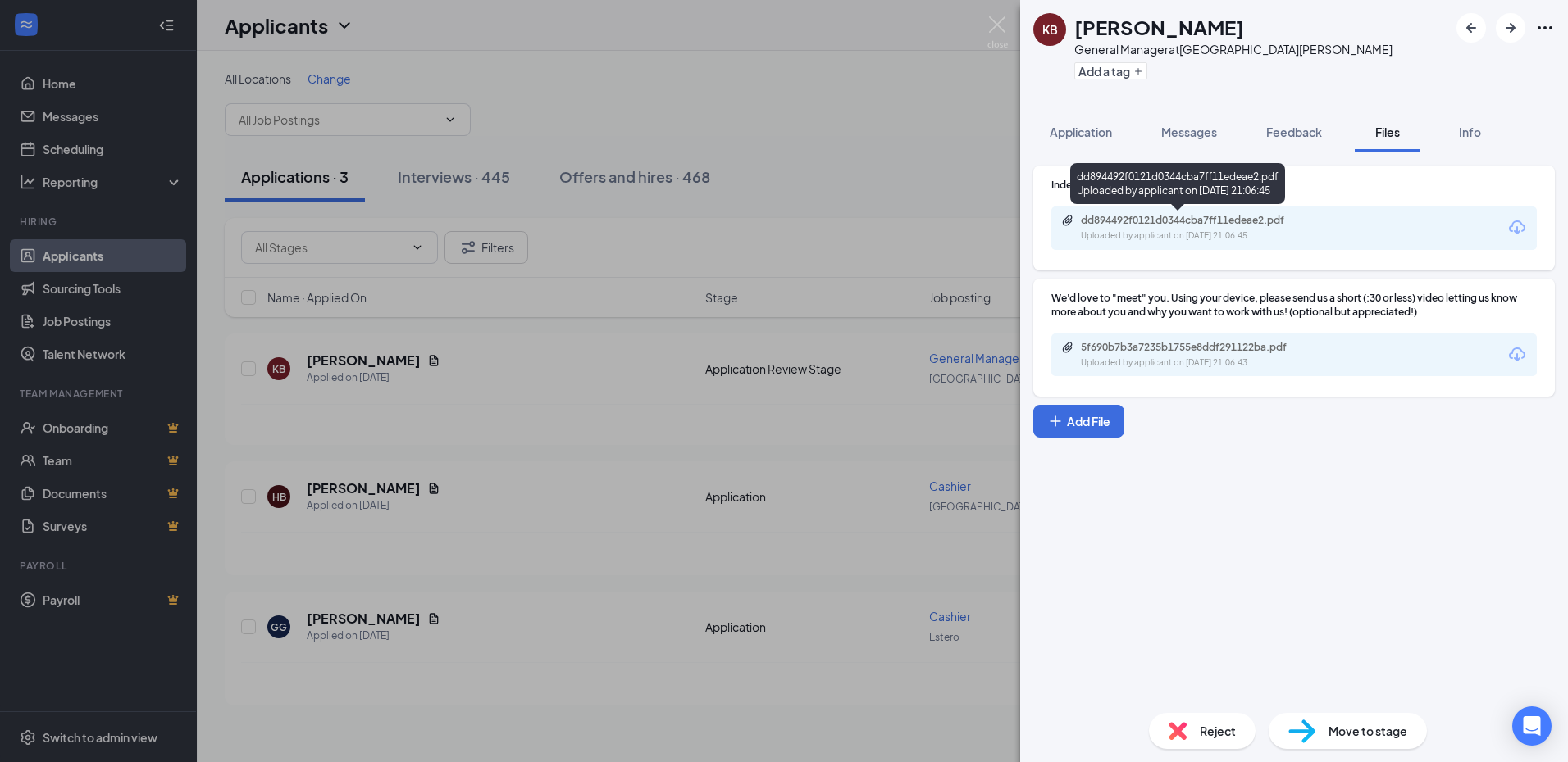
click at [1237, 227] on div "dd894492f0121d0344cba7ff11edeae2.pdf Uploaded by applicant on Sep 14, 2025 at 2…" at bounding box center [1194, 228] width 266 height 28
click at [1227, 738] on span "Reject" at bounding box center [1217, 731] width 36 height 18
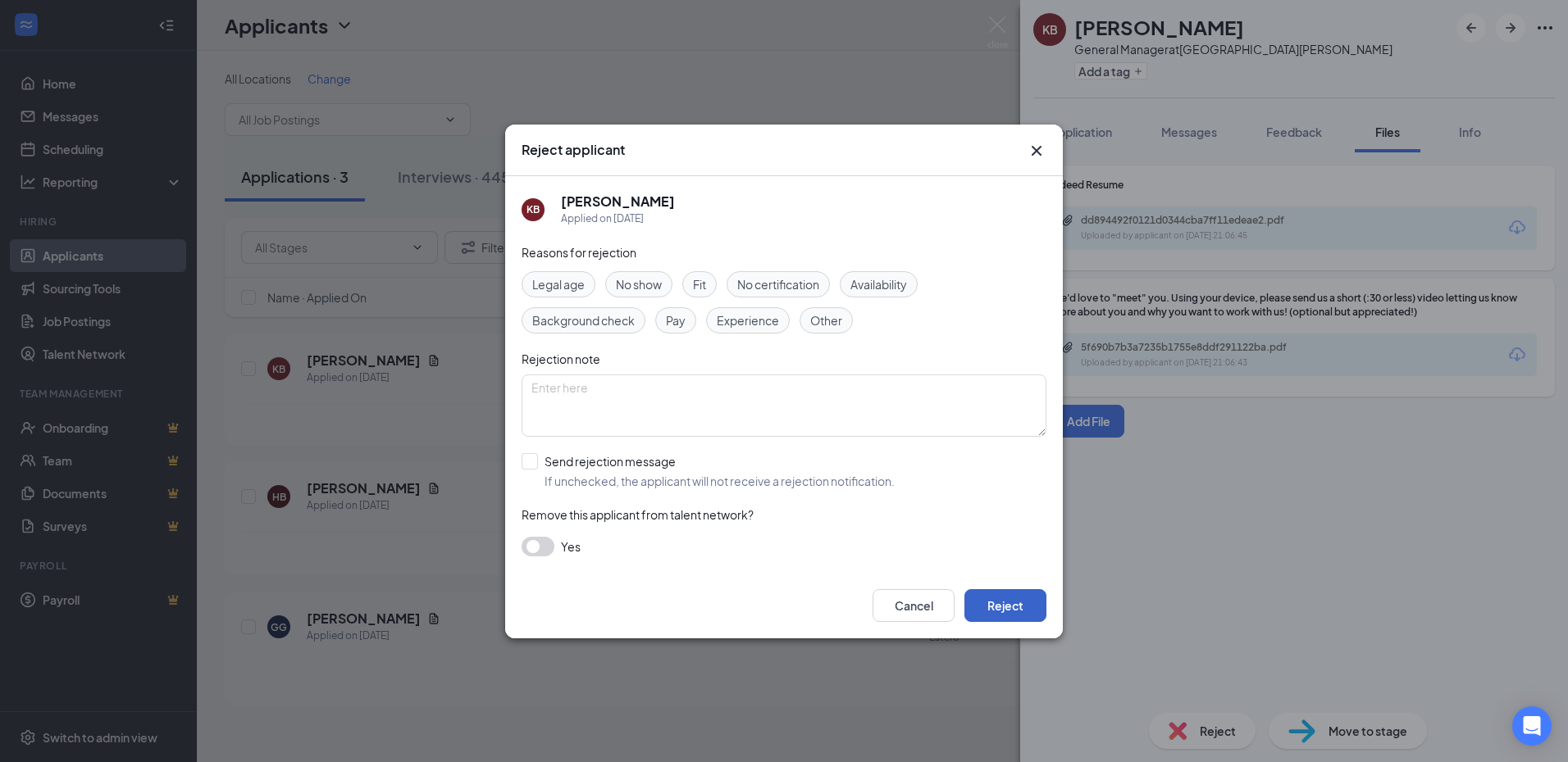
click at [1007, 599] on button "Reject" at bounding box center [1005, 605] width 82 height 32
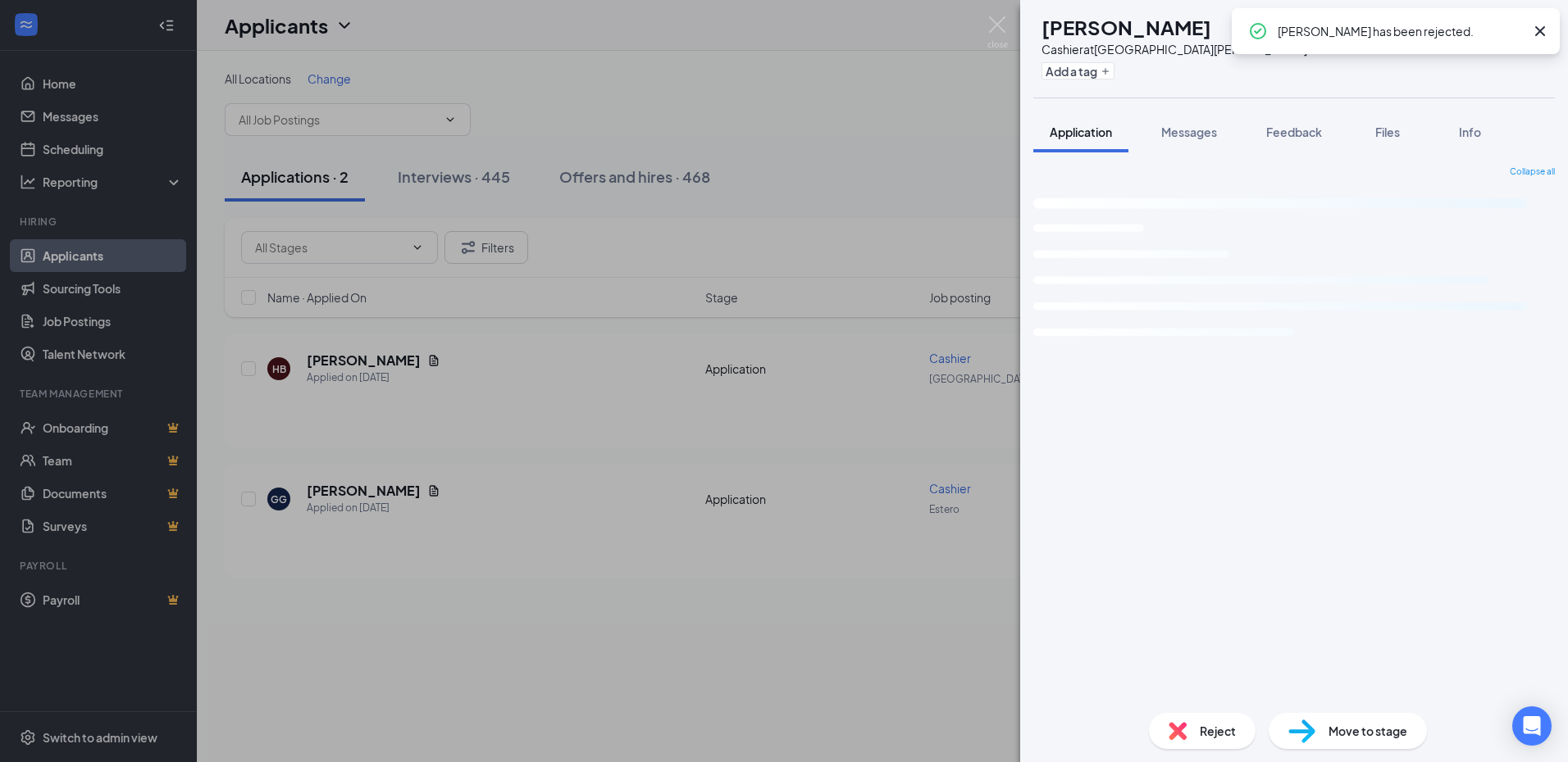
click at [403, 417] on div "HB Haillie Brooks Cashier at Fort Myers Add a tag Application Messages Feedback…" at bounding box center [784, 381] width 1568 height 762
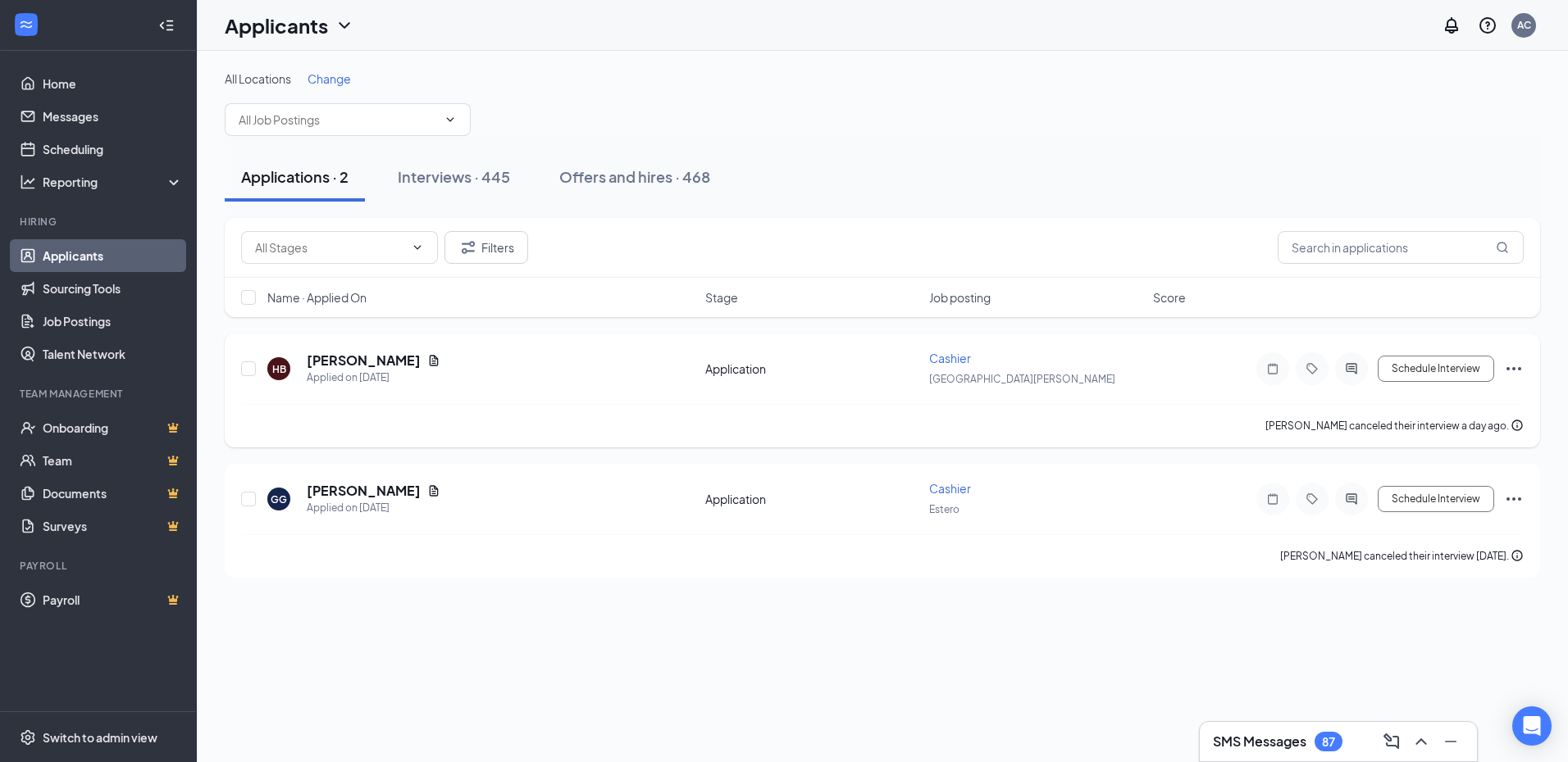
click at [1513, 376] on icon "Ellipses" at bounding box center [1514, 369] width 20 height 20
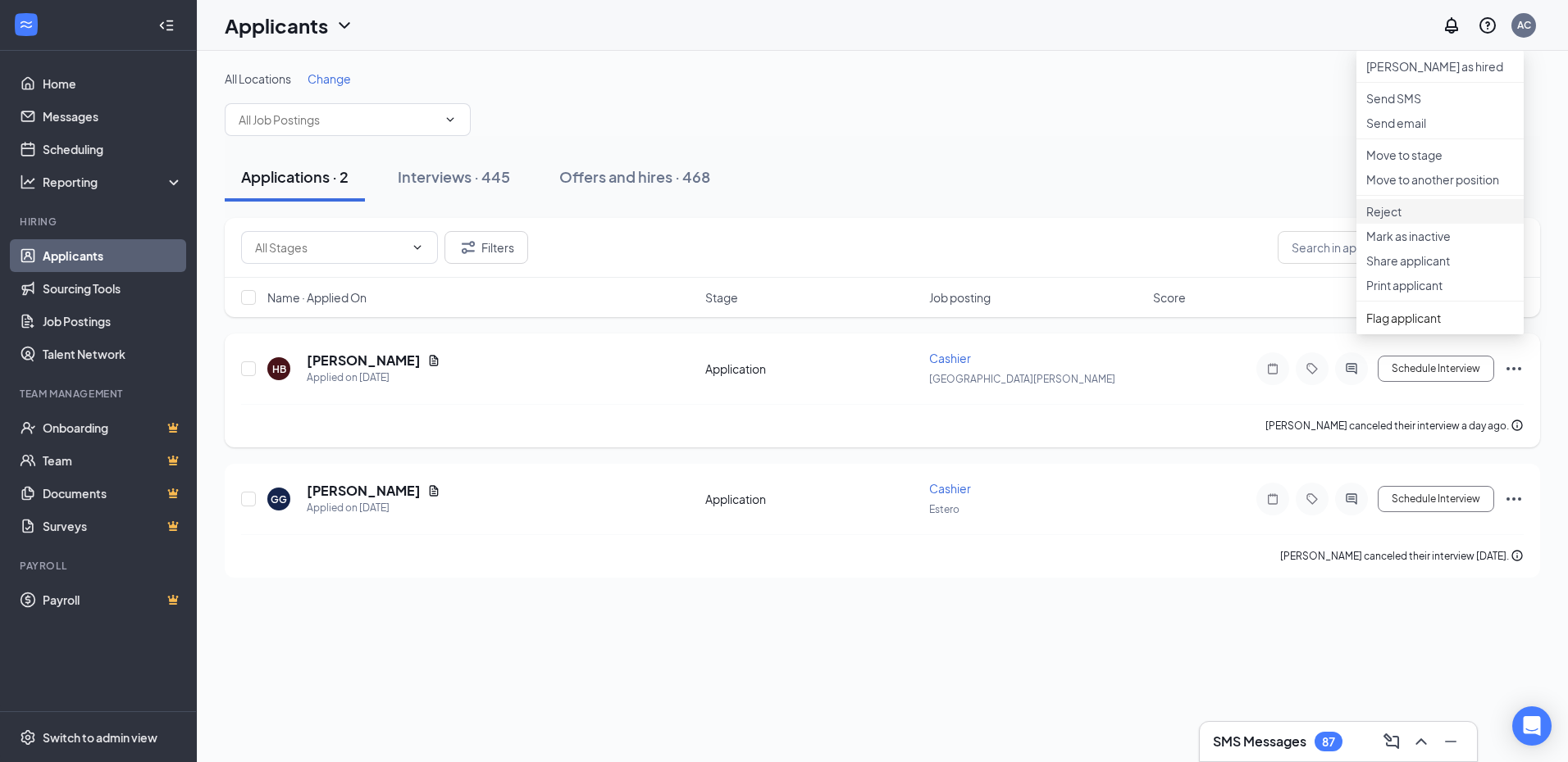
click at [1406, 220] on p "Reject" at bounding box center [1440, 212] width 147 height 17
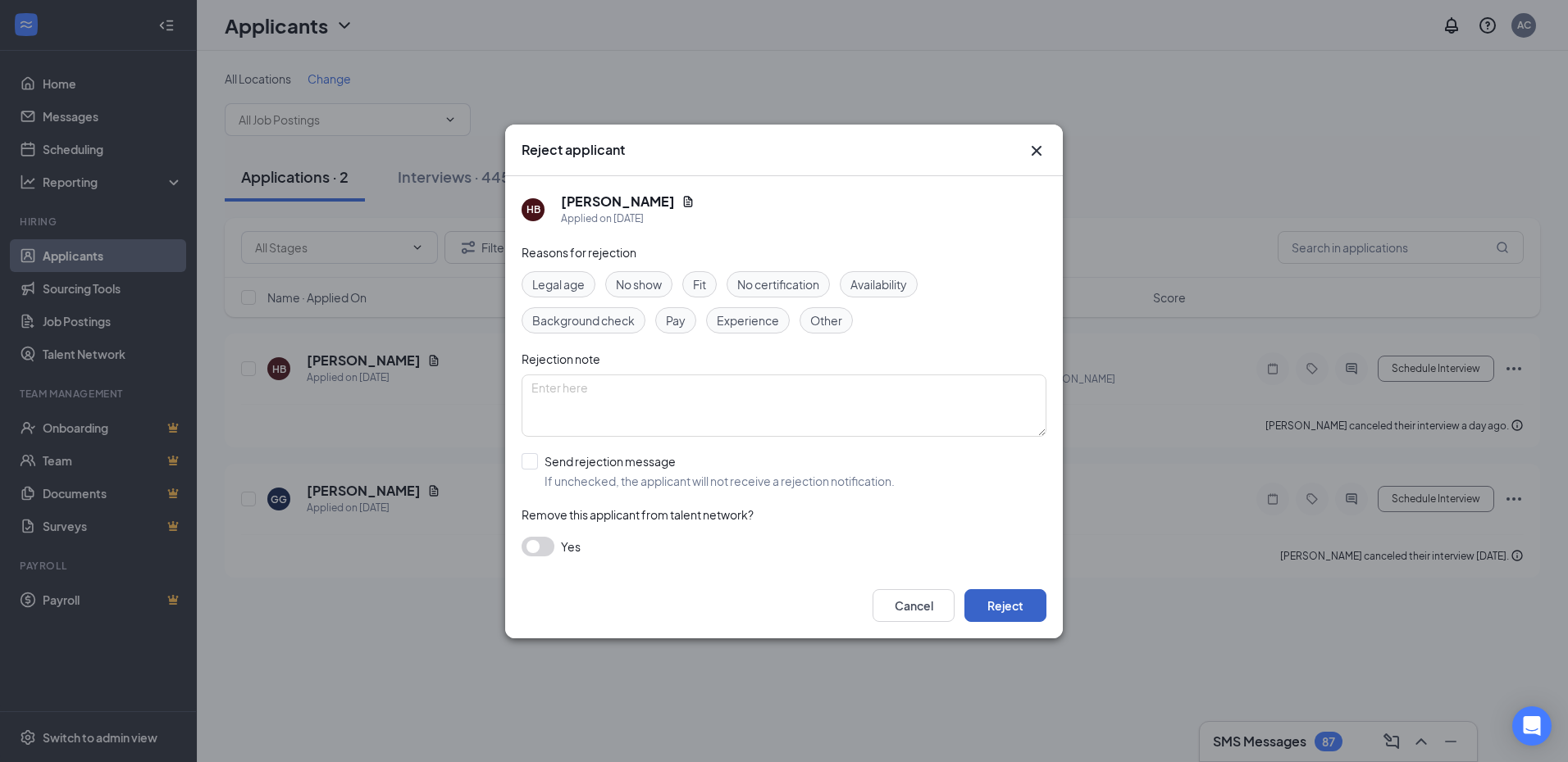
click at [1005, 606] on button "Reject" at bounding box center [1005, 605] width 82 height 32
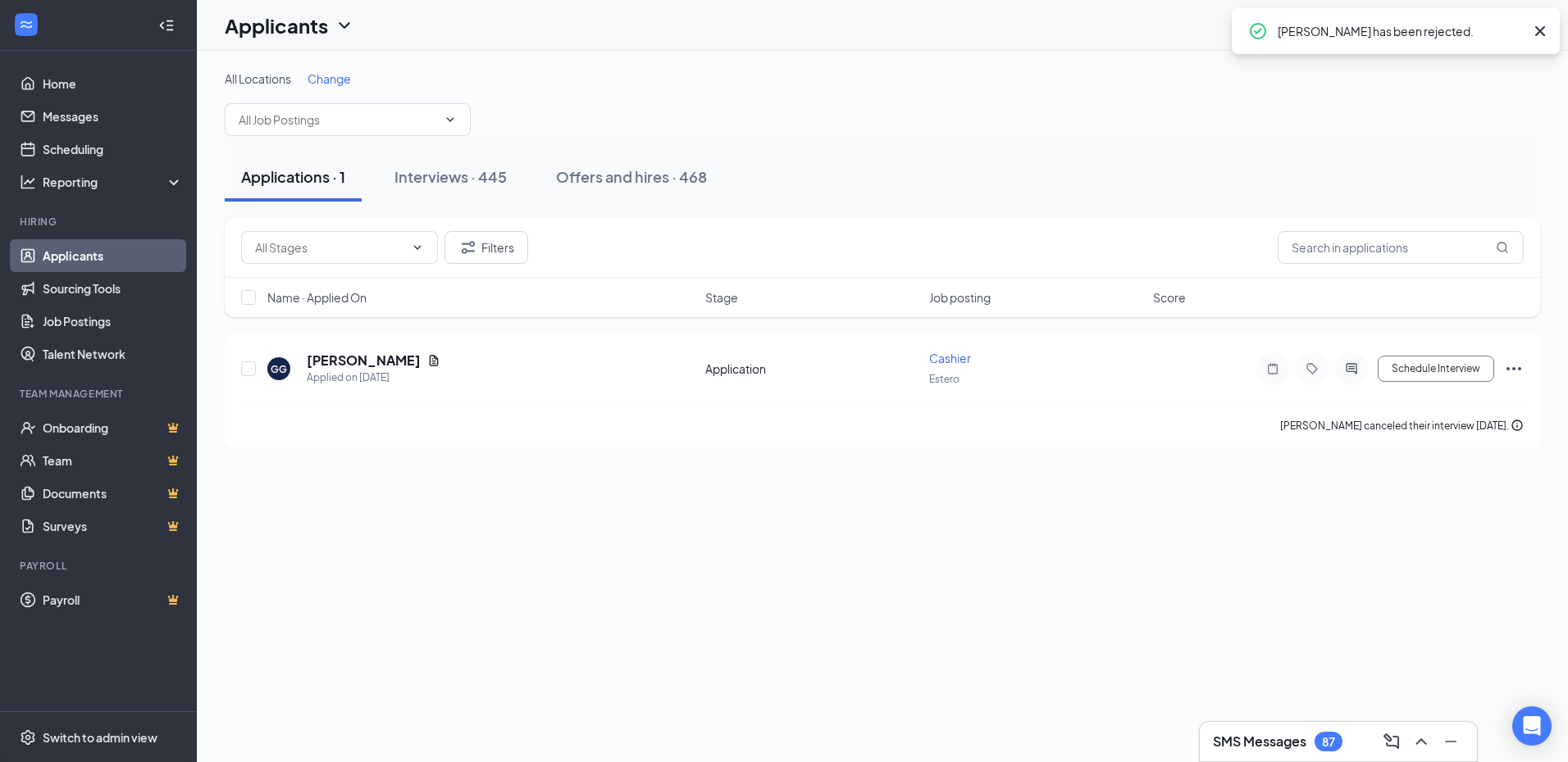
click at [1509, 494] on div "All Locations Change Applications · 1 Interviews · 445 Offers and hires · 468 F…" at bounding box center [882, 406] width 1371 height 711
click at [1516, 367] on icon "Ellipses" at bounding box center [1514, 369] width 20 height 20
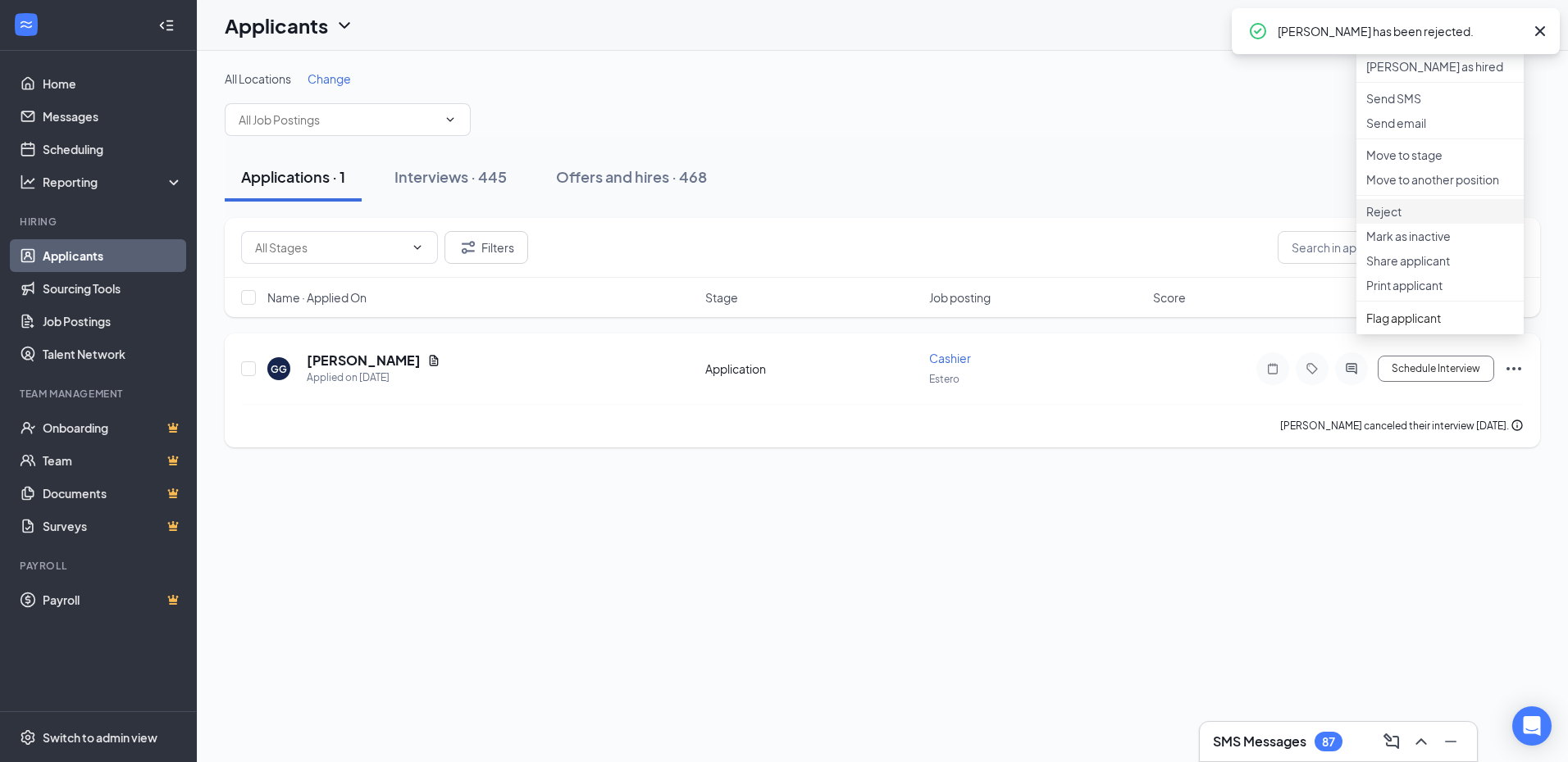
click at [1407, 220] on p "Reject" at bounding box center [1440, 212] width 147 height 17
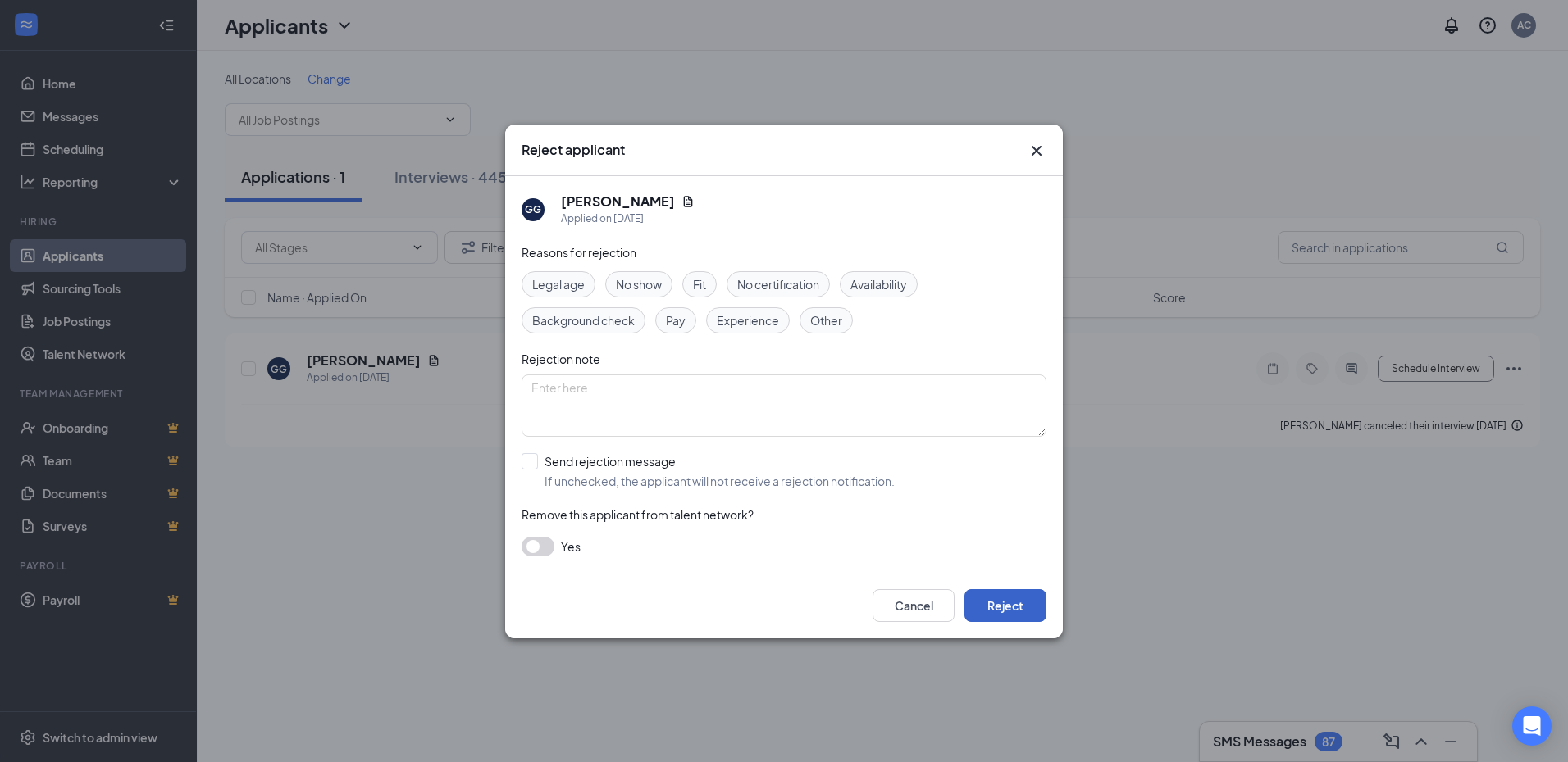
click at [1004, 605] on button "Reject" at bounding box center [1005, 605] width 82 height 32
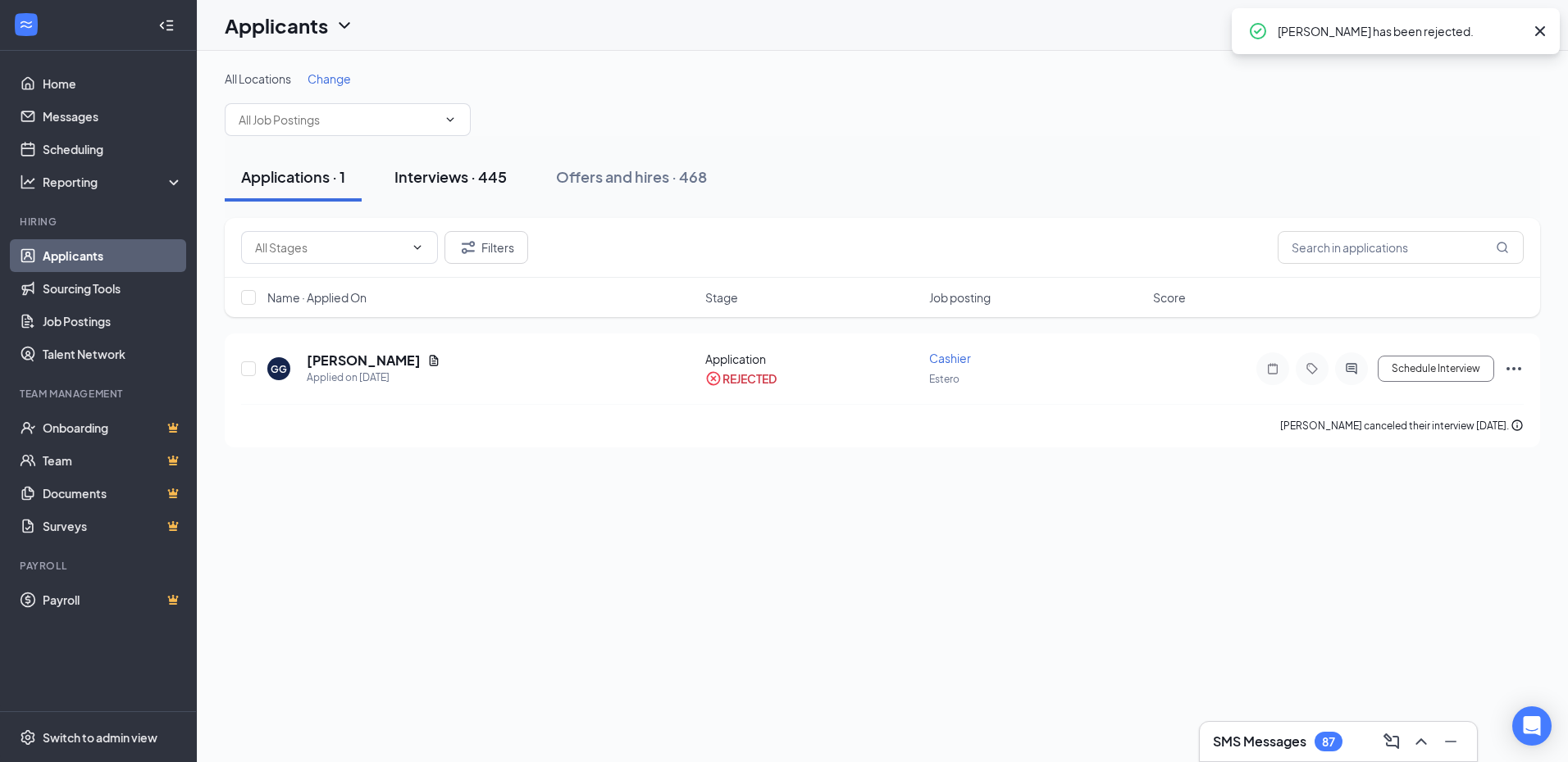
click at [472, 197] on button "Interviews · 445" at bounding box center [451, 177] width 145 height 49
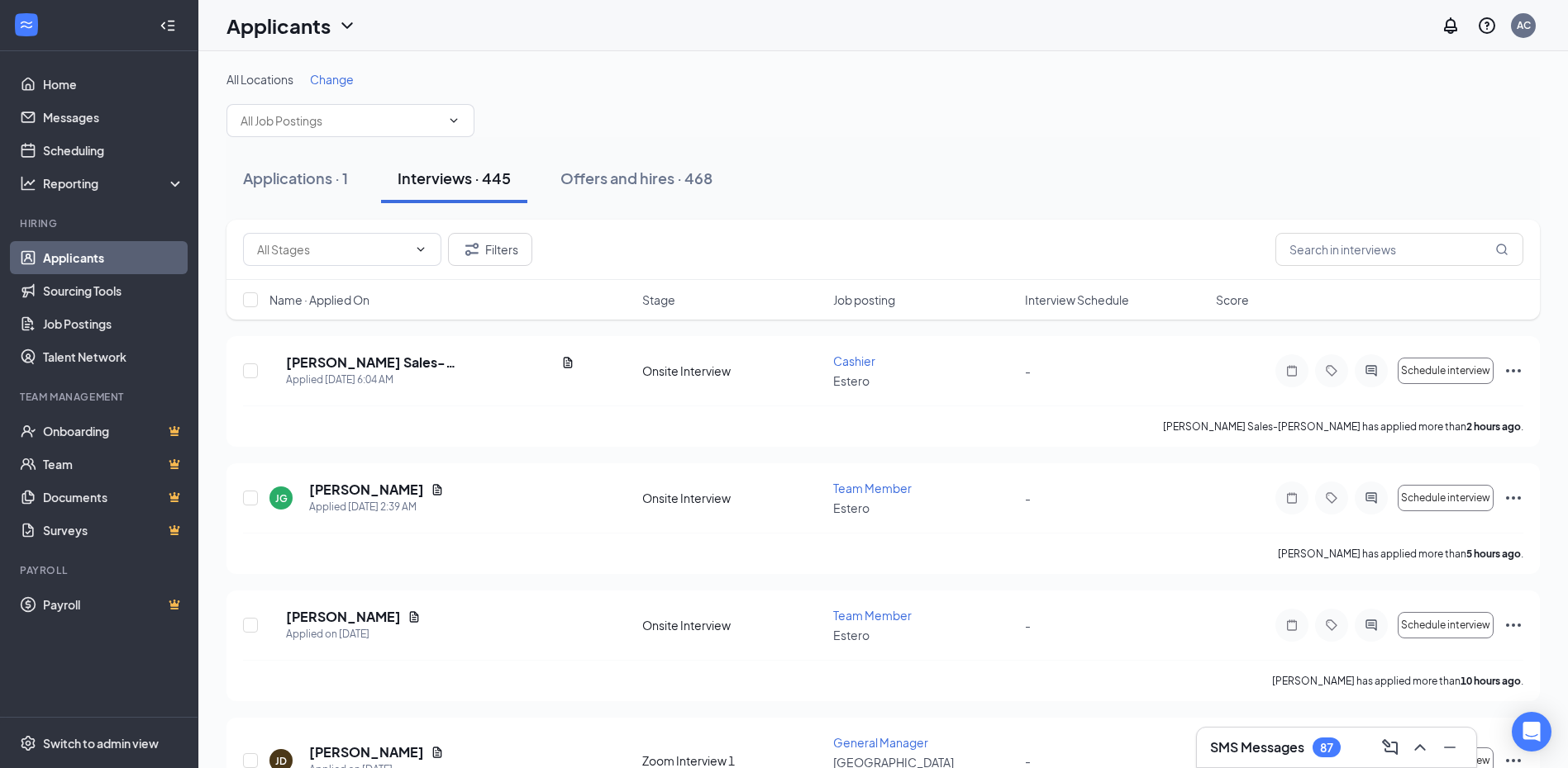
click at [1068, 306] on span "Interview Schedule" at bounding box center [1077, 300] width 104 height 17
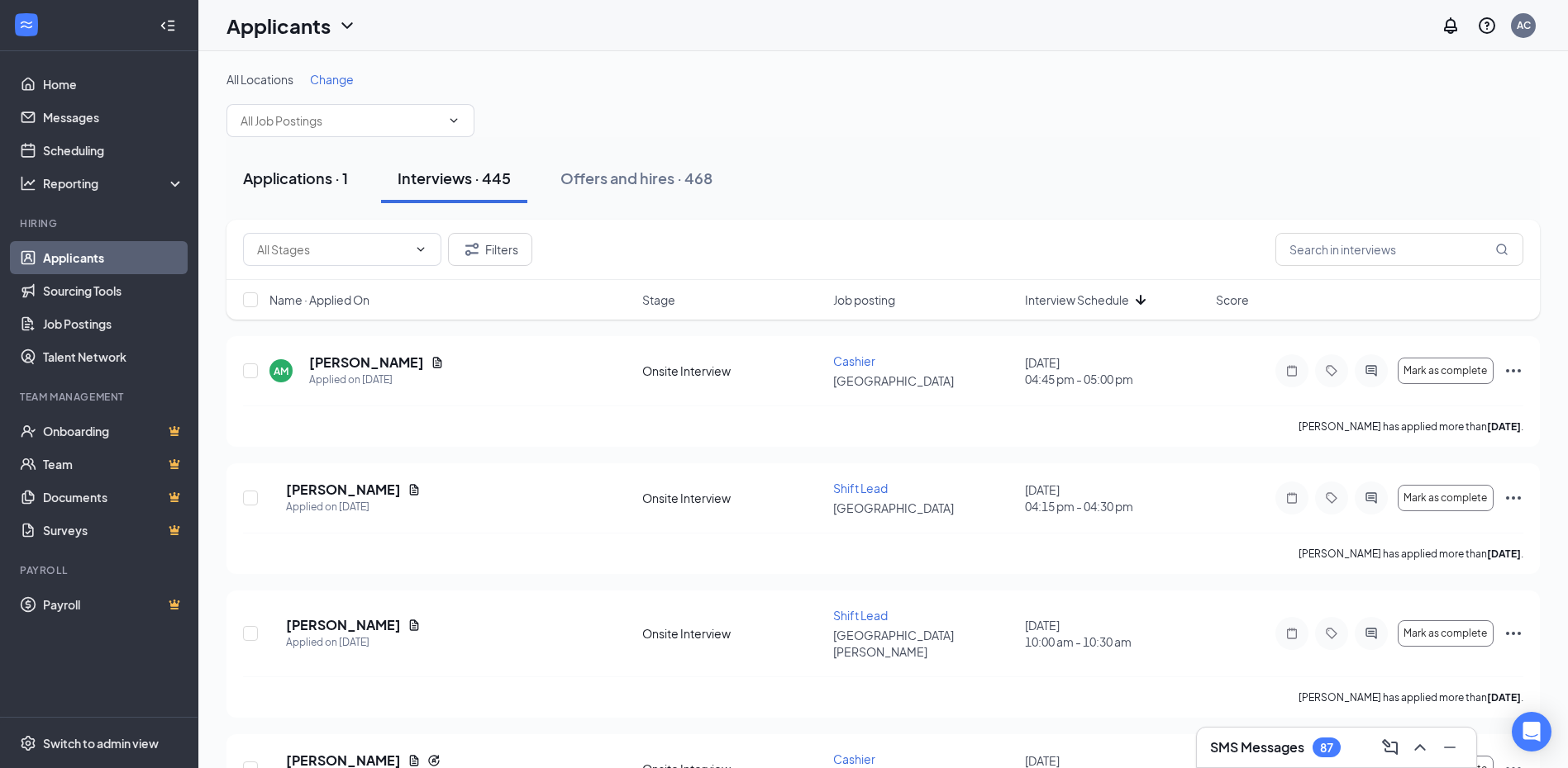
click at [305, 178] on div "Applications · 1" at bounding box center [295, 178] width 105 height 21
